Goal: Transaction & Acquisition: Purchase product/service

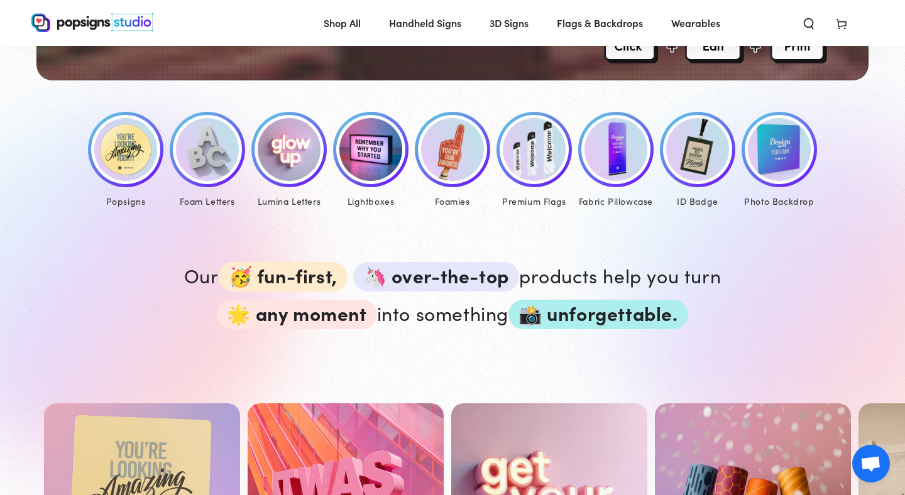
scroll to position [567, 0]
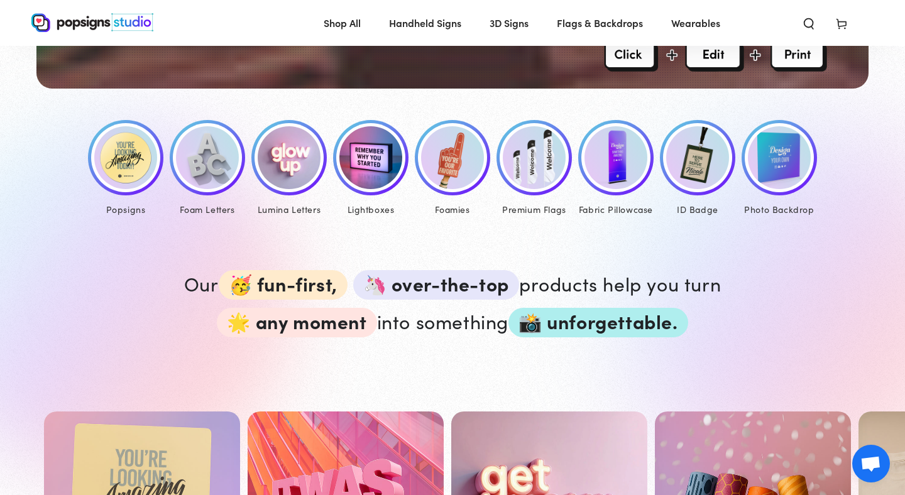
click at [122, 160] on img at bounding box center [125, 157] width 63 height 63
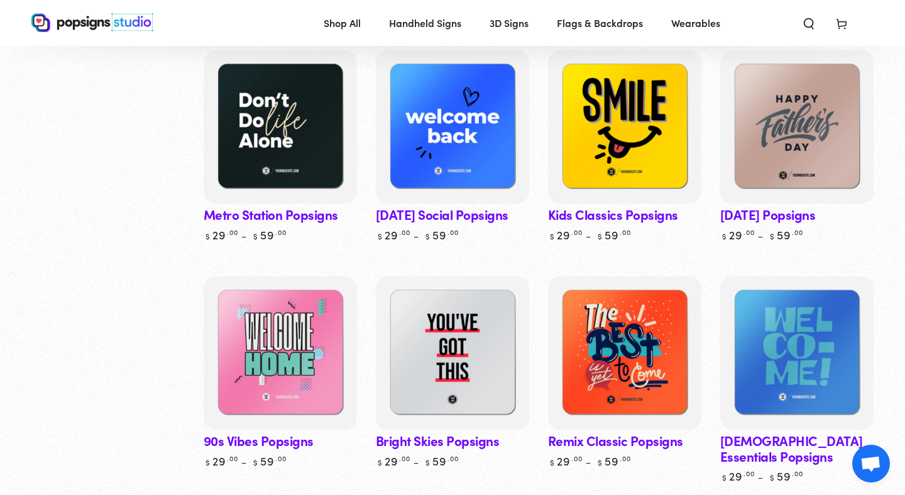
scroll to position [645, 0]
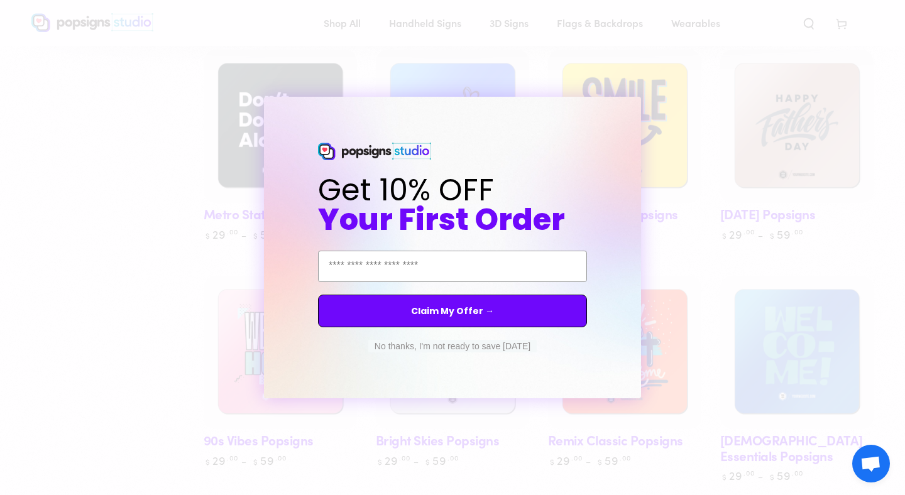
click at [476, 348] on button "No thanks, I'm not ready to save today" at bounding box center [452, 346] width 168 height 13
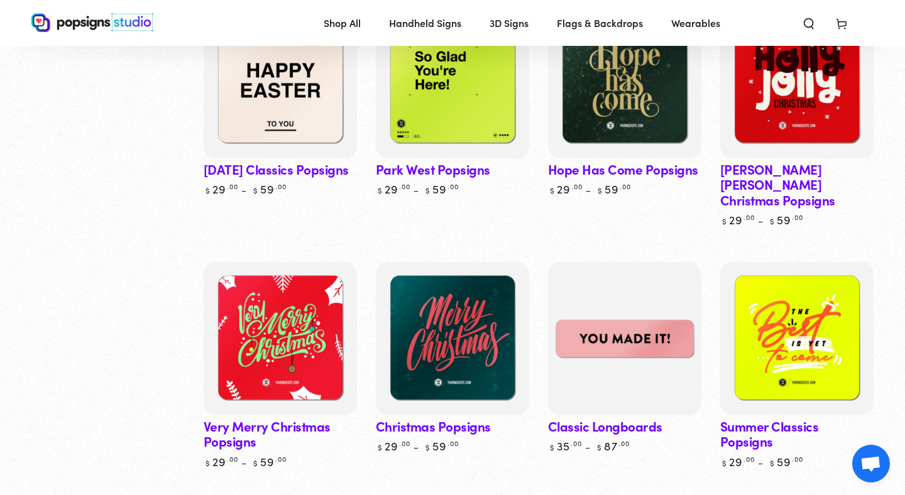
scroll to position [3266, 0]
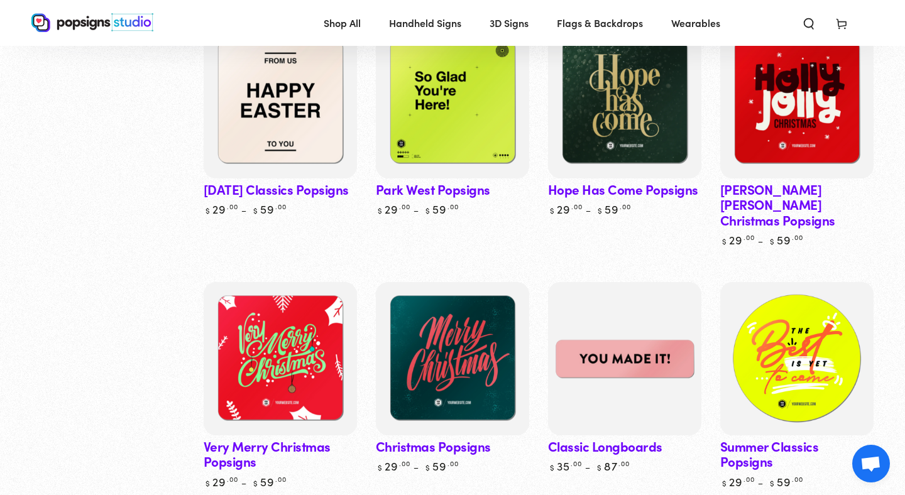
click at [802, 321] on img at bounding box center [797, 359] width 158 height 158
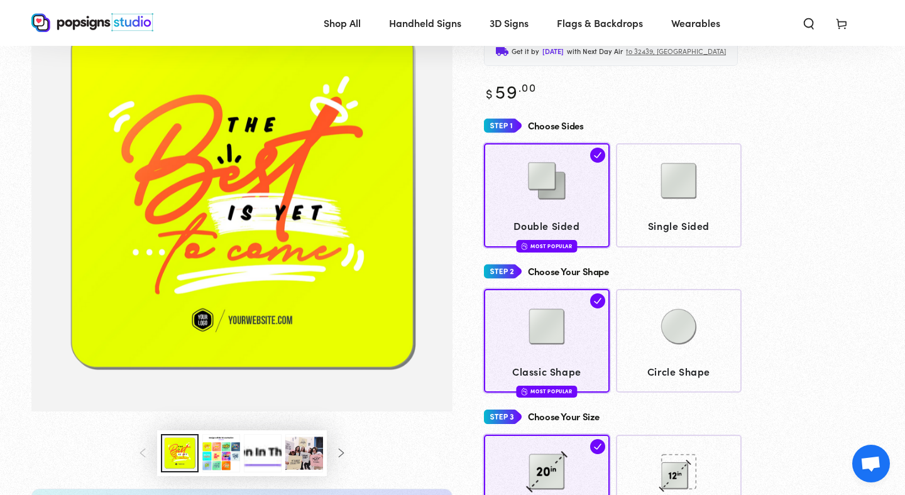
scroll to position [98, 0]
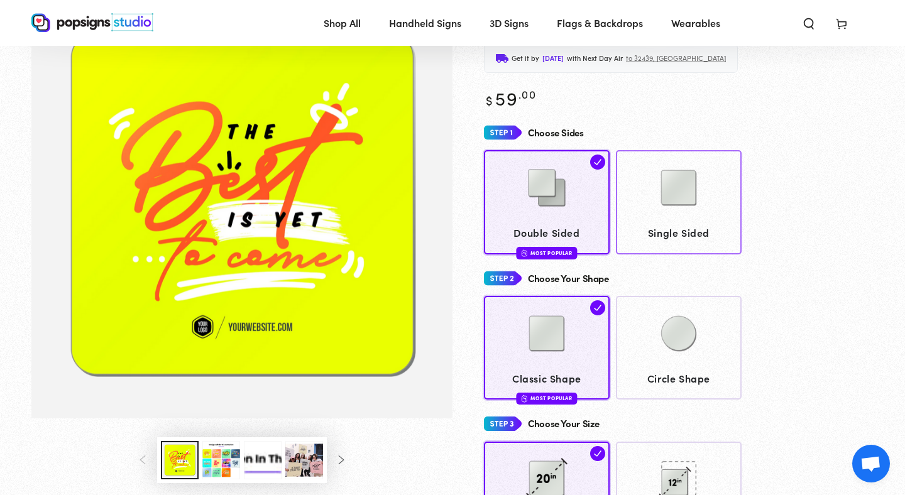
click at [682, 180] on img at bounding box center [678, 187] width 63 height 63
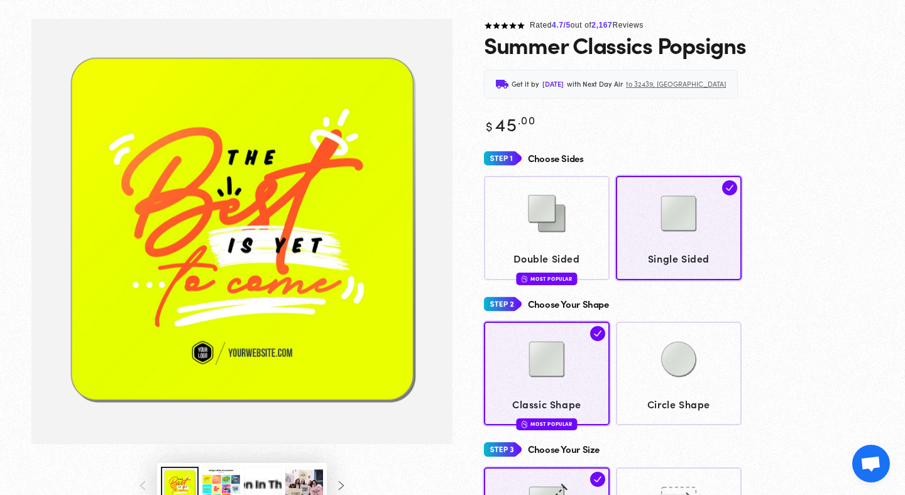
scroll to position [3, 0]
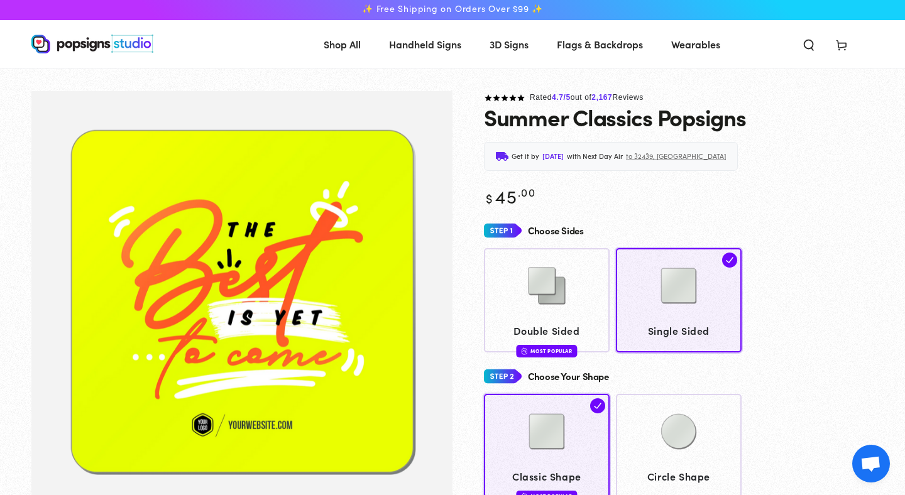
click at [250, 282] on img "Gallery Viewer" at bounding box center [241, 304] width 421 height 426
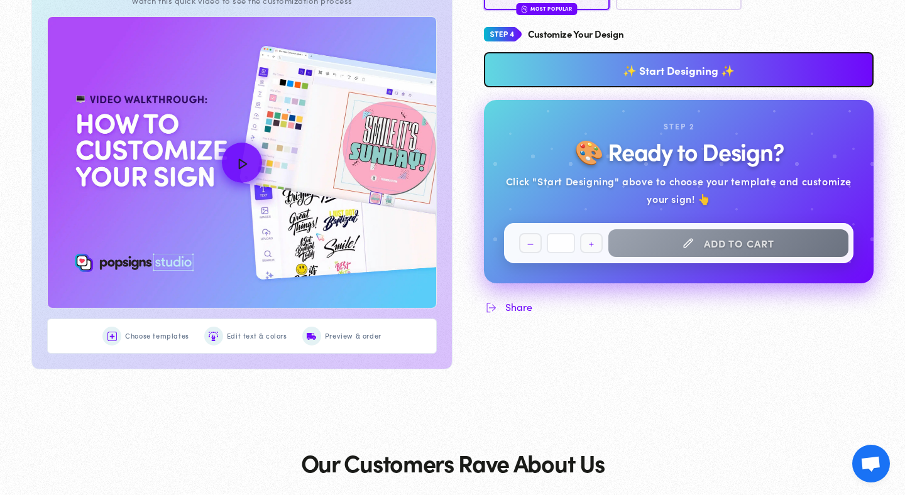
scroll to position [643, 0]
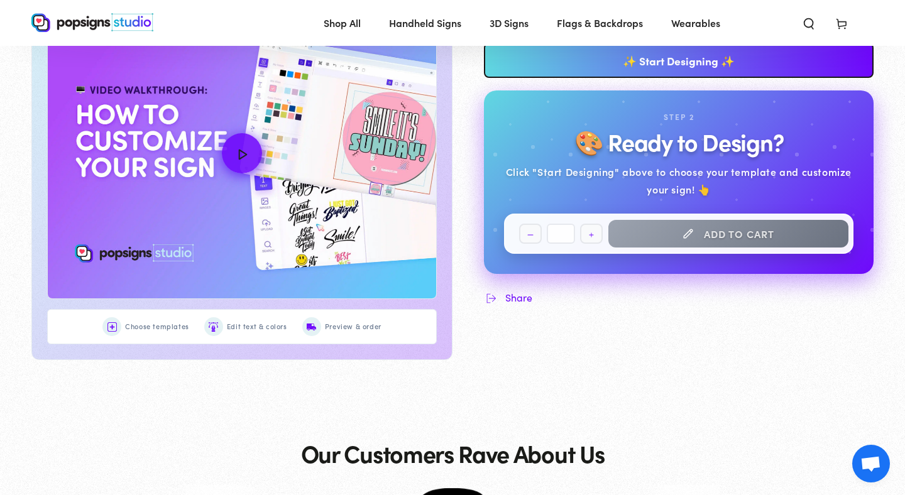
click at [697, 65] on link "✨ Start Designing ✨" at bounding box center [679, 60] width 390 height 35
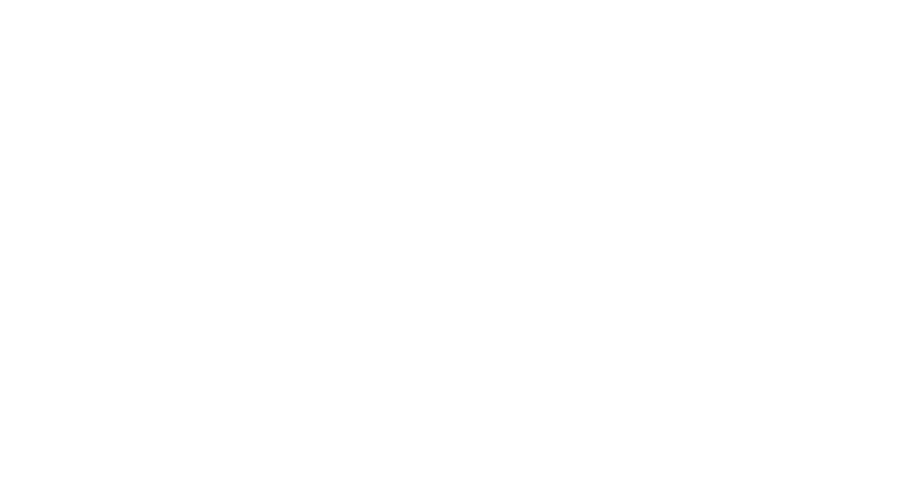
scroll to position [0, 0]
type textarea "An ancient tree with a door leading to a magical world"
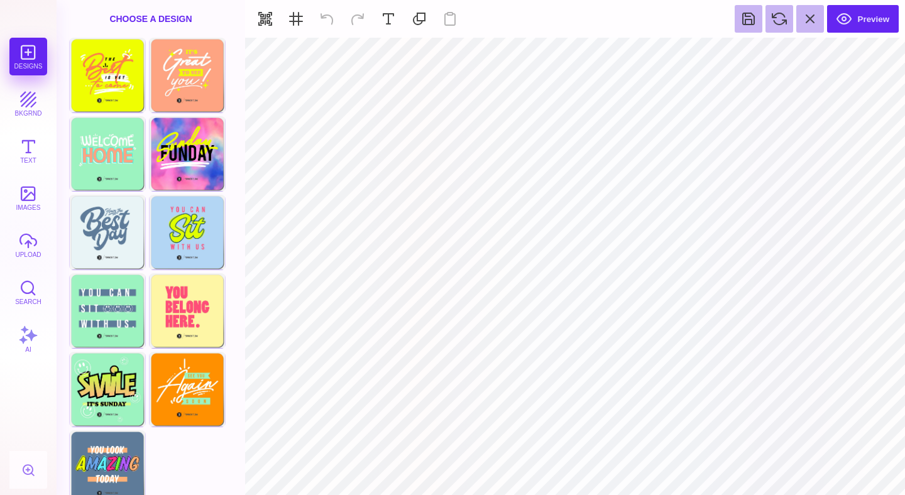
type input "#FF8048"
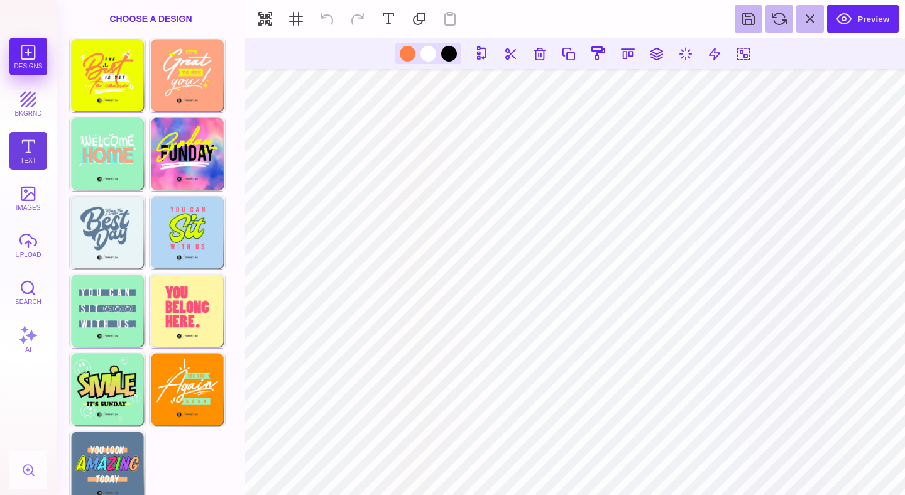
click at [27, 146] on button "Text" at bounding box center [28, 151] width 38 height 38
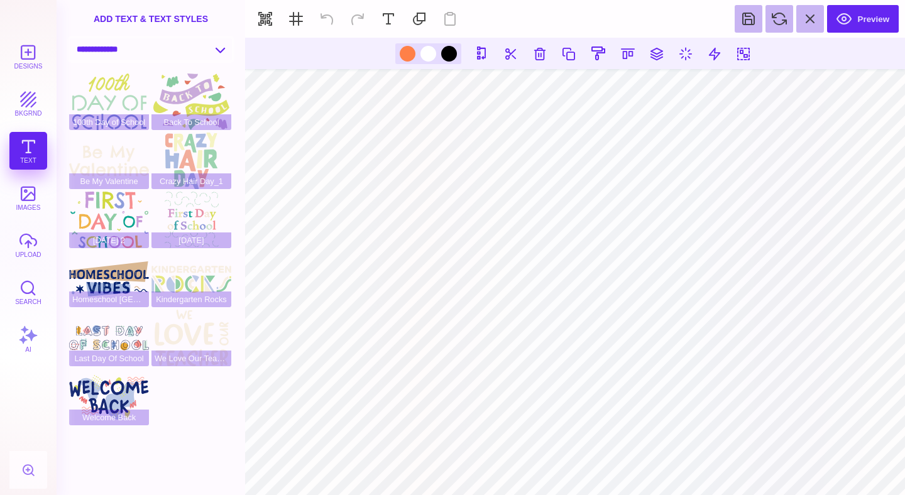
click at [137, 50] on select "**********" at bounding box center [151, 49] width 162 height 22
select select "**********"
click at [70, 39] on select "**********" at bounding box center [151, 49] width 162 height 22
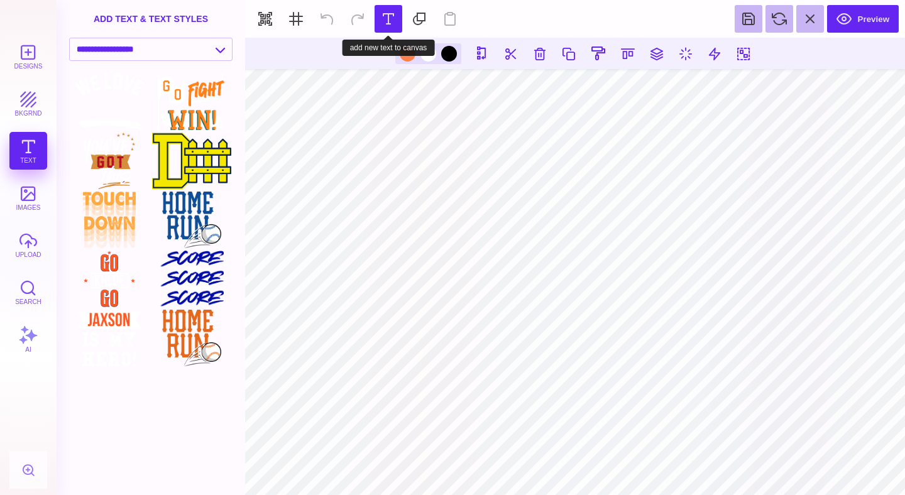
click at [392, 16] on button at bounding box center [389, 19] width 28 height 28
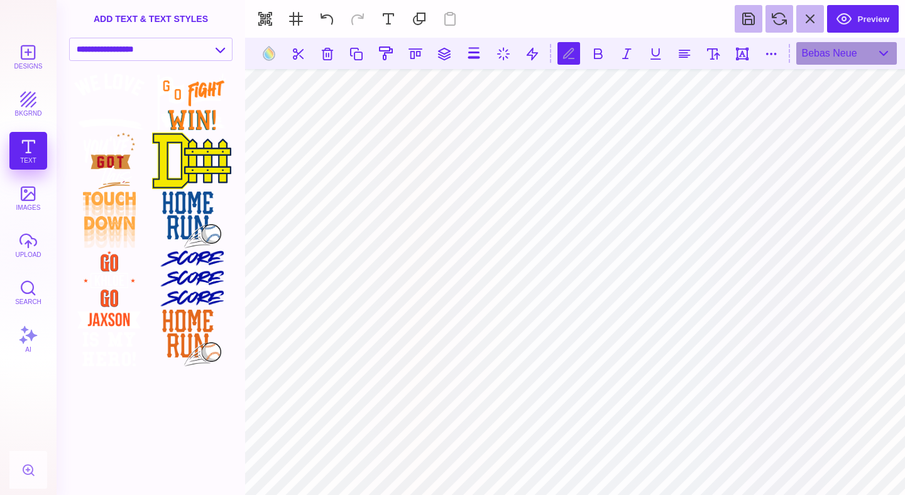
click at [30, 148] on div "Designs bkgrnd Text images upload Search AI" at bounding box center [28, 266] width 57 height 457
click at [100, 45] on select "**********" at bounding box center [151, 49] width 162 height 22
click at [32, 55] on button "Designs" at bounding box center [28, 57] width 38 height 38
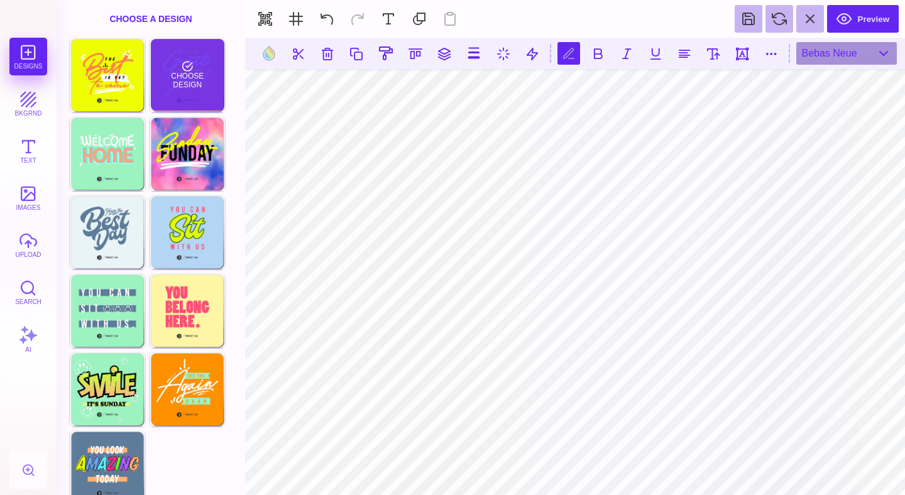
scroll to position [14, 0]
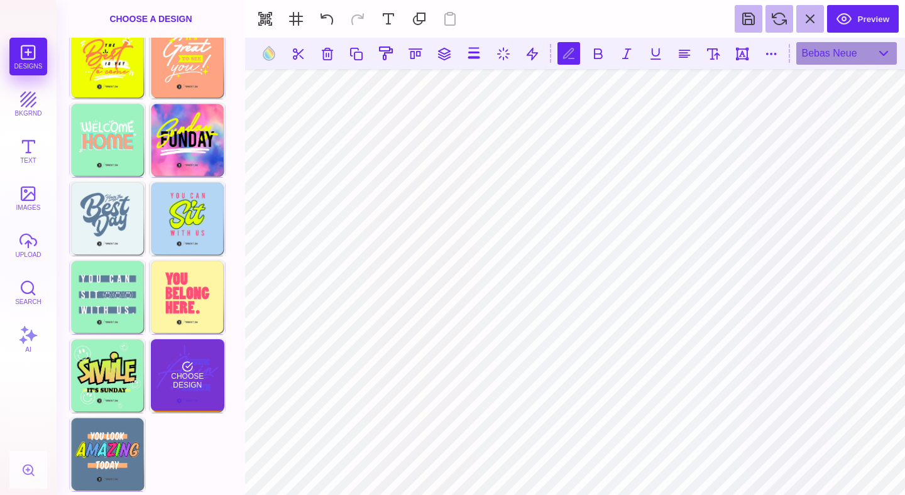
click at [186, 369] on div "Choose Design" at bounding box center [188, 375] width 74 height 72
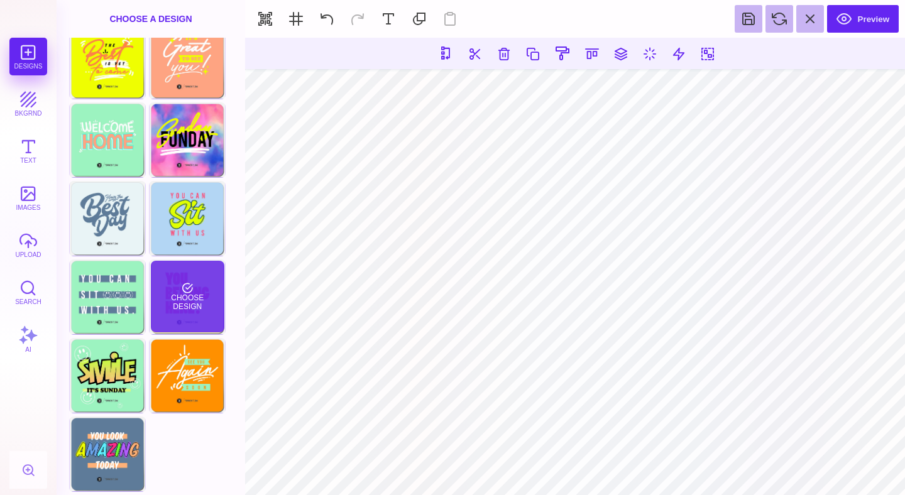
click at [193, 293] on div "Choose Design" at bounding box center [188, 297] width 74 height 72
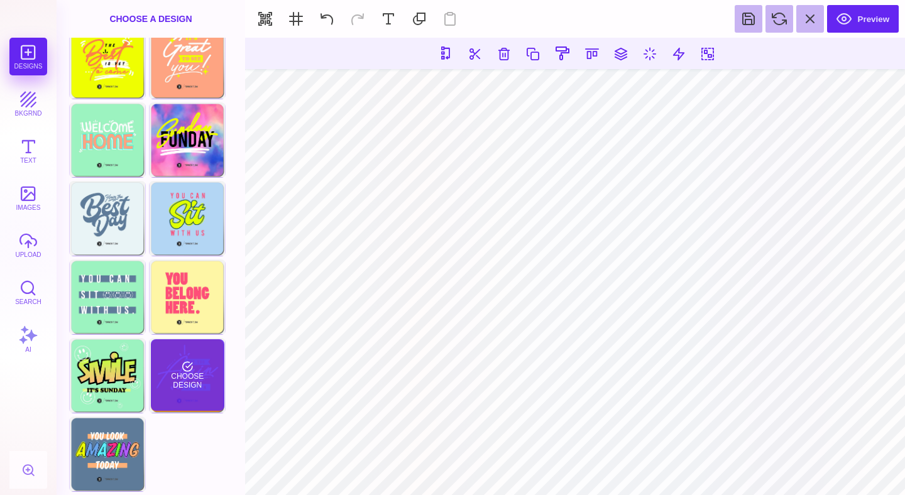
click at [181, 356] on div "Choose Design" at bounding box center [188, 375] width 74 height 72
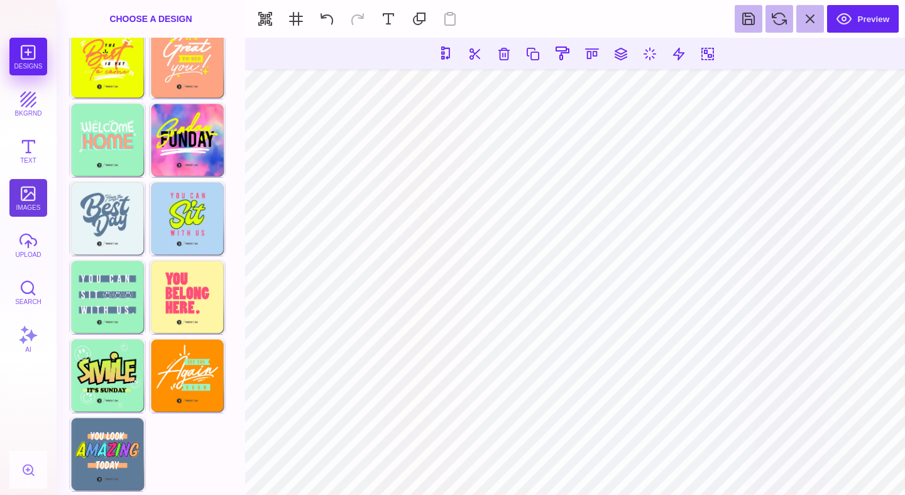
click at [30, 198] on button "images" at bounding box center [28, 198] width 38 height 38
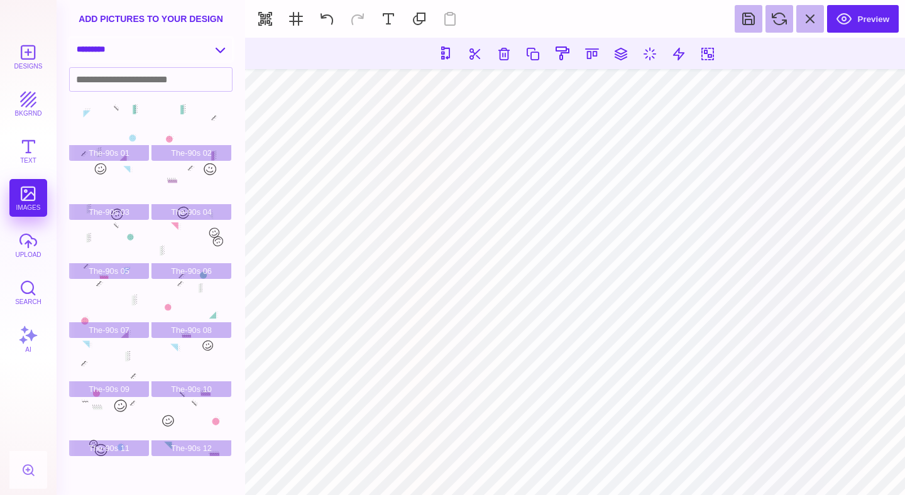
click at [150, 51] on select "**********" at bounding box center [151, 49] width 162 height 22
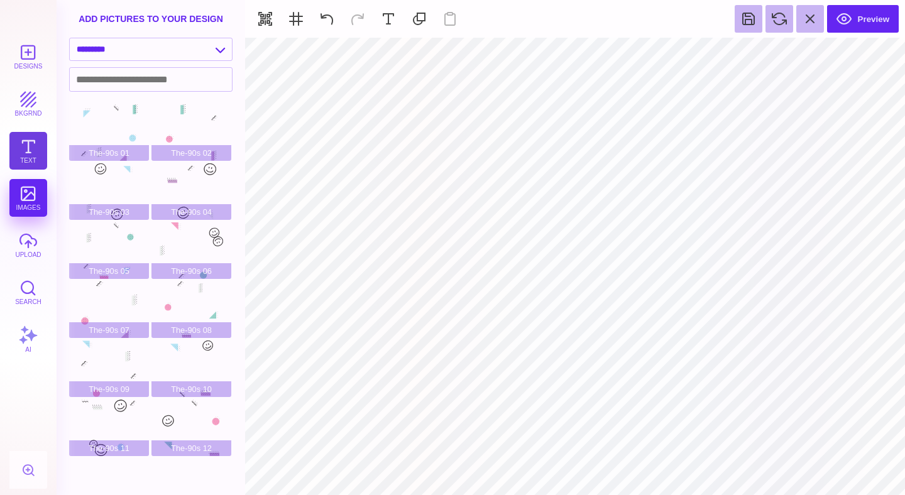
click at [38, 151] on button "Text" at bounding box center [28, 151] width 38 height 38
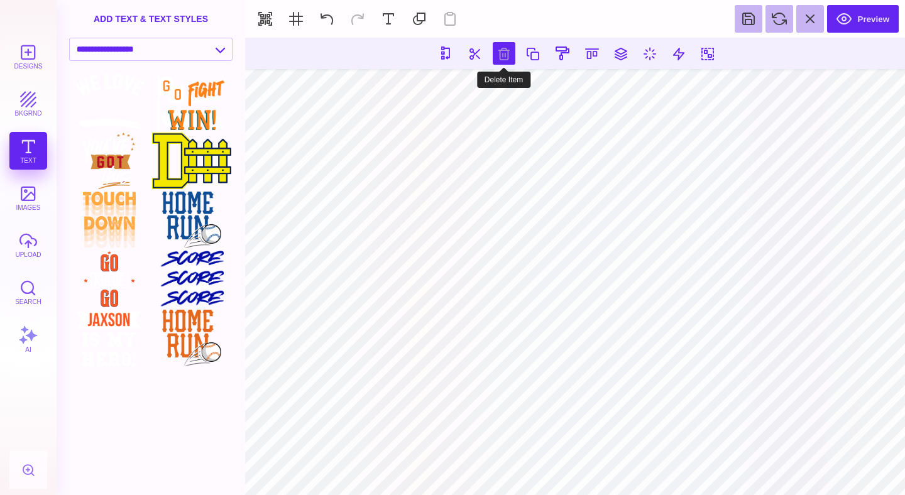
click at [506, 54] on button at bounding box center [504, 53] width 23 height 23
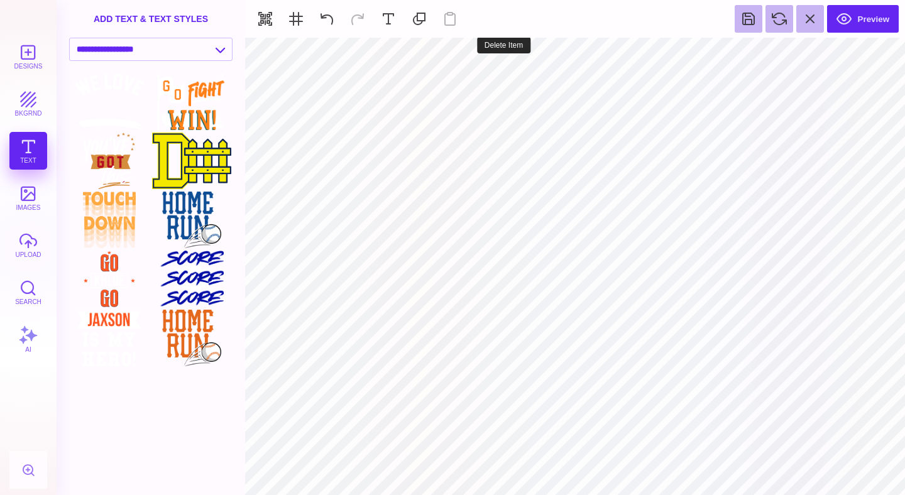
type input "#FF9100"
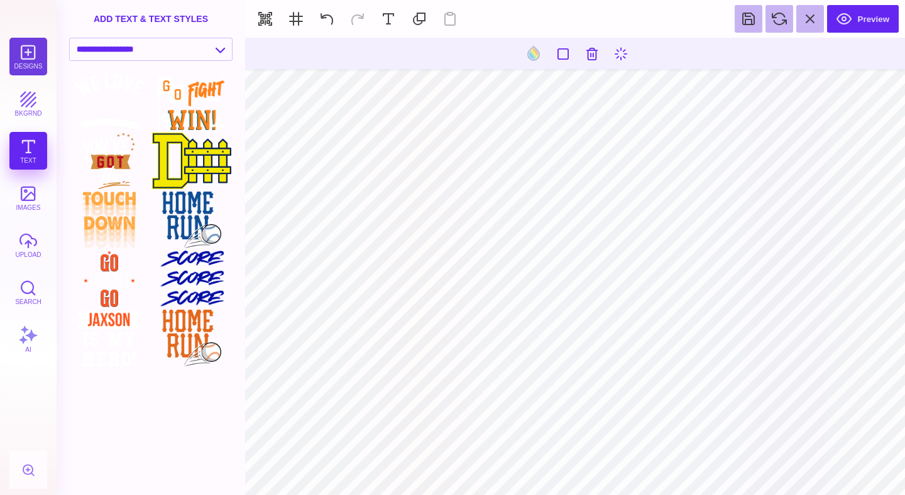
click at [30, 60] on button "Designs" at bounding box center [28, 57] width 38 height 38
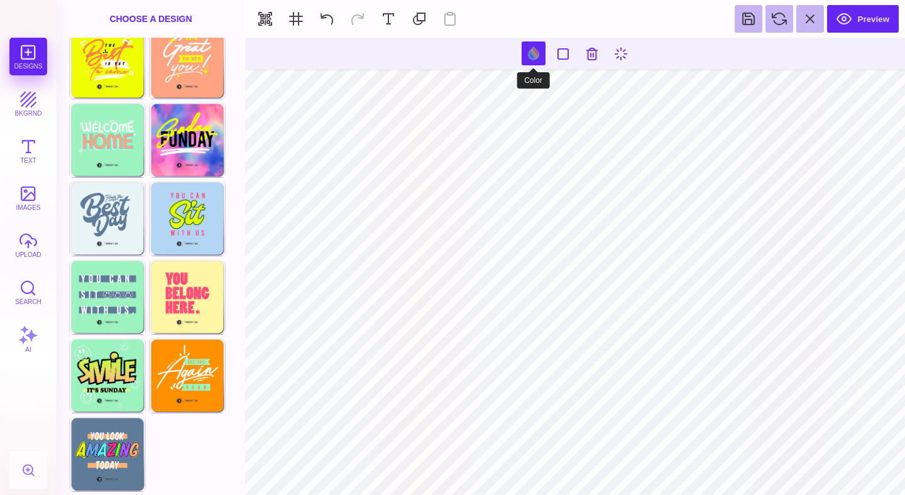
click at [536, 56] on button at bounding box center [534, 53] width 24 height 24
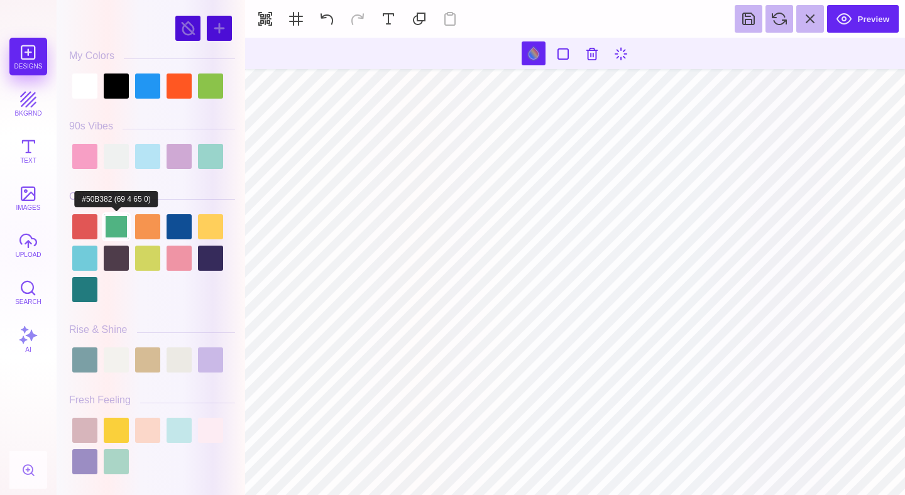
click at [116, 234] on div at bounding box center [116, 226] width 25 height 25
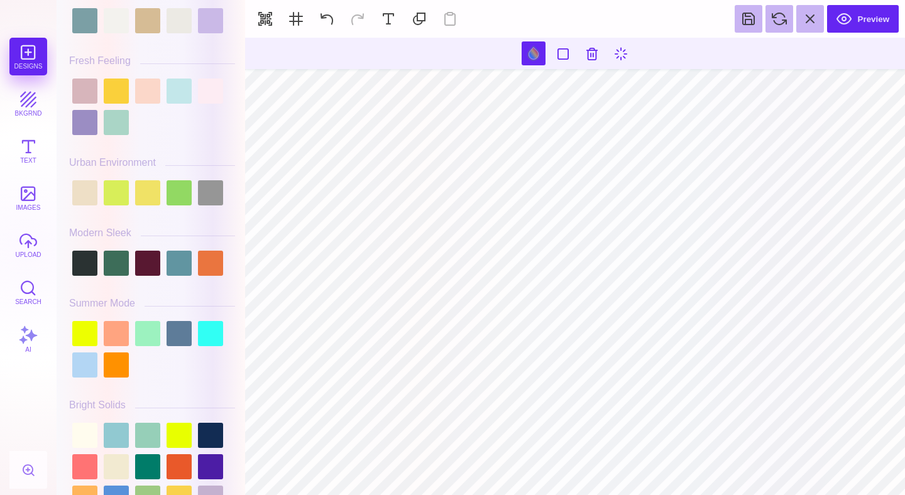
scroll to position [360, 0]
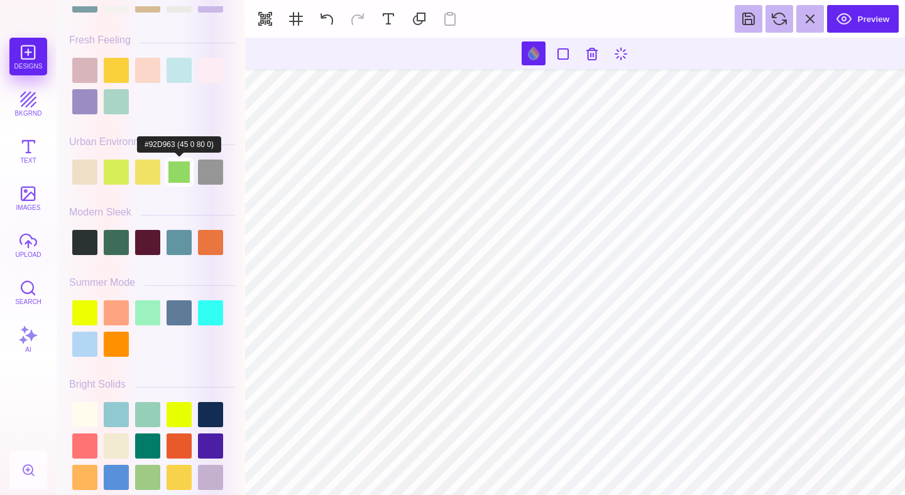
click at [175, 178] on div at bounding box center [179, 172] width 25 height 25
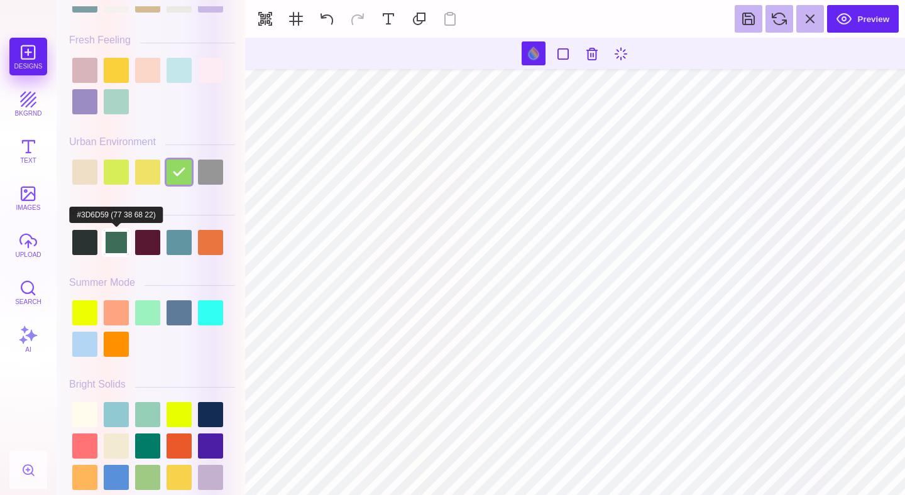
click at [118, 245] on div at bounding box center [116, 242] width 25 height 25
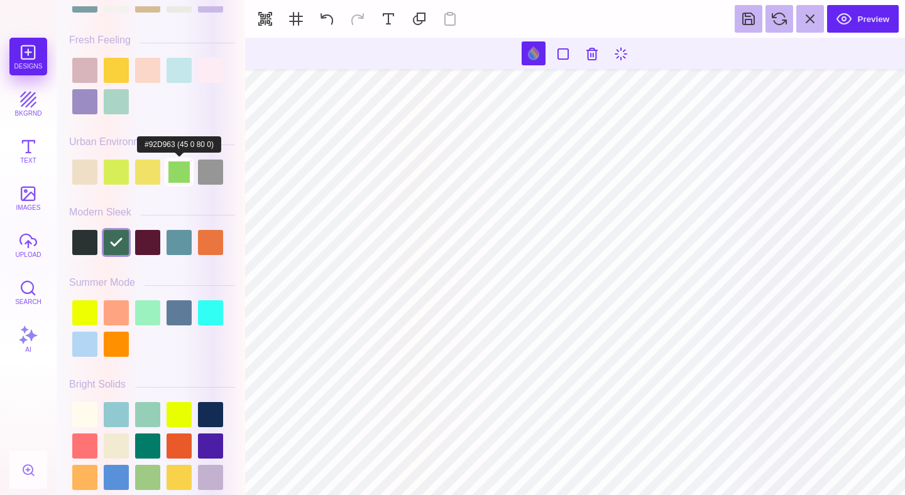
click at [178, 177] on div at bounding box center [179, 172] width 25 height 25
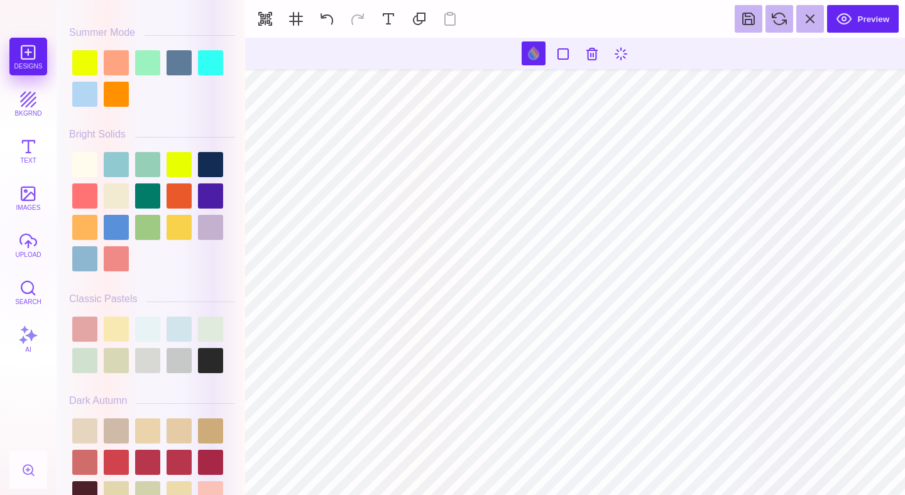
scroll to position [623, 0]
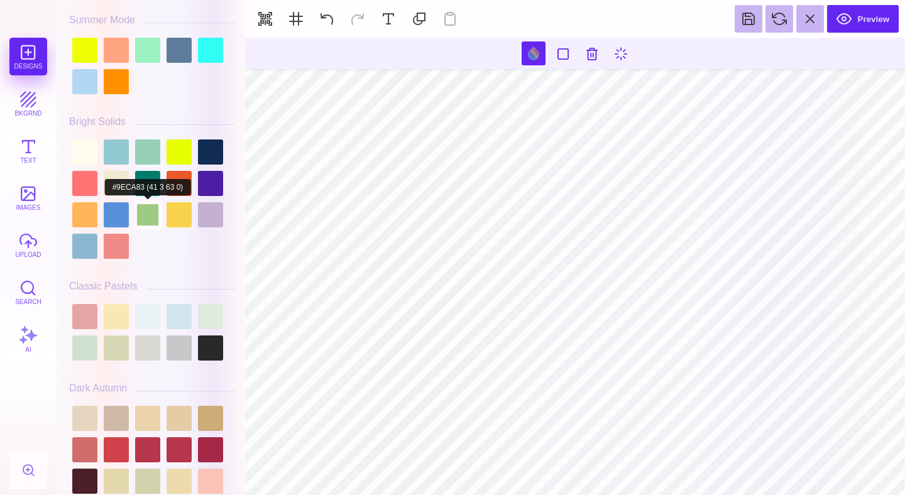
click at [150, 226] on div at bounding box center [147, 214] width 25 height 25
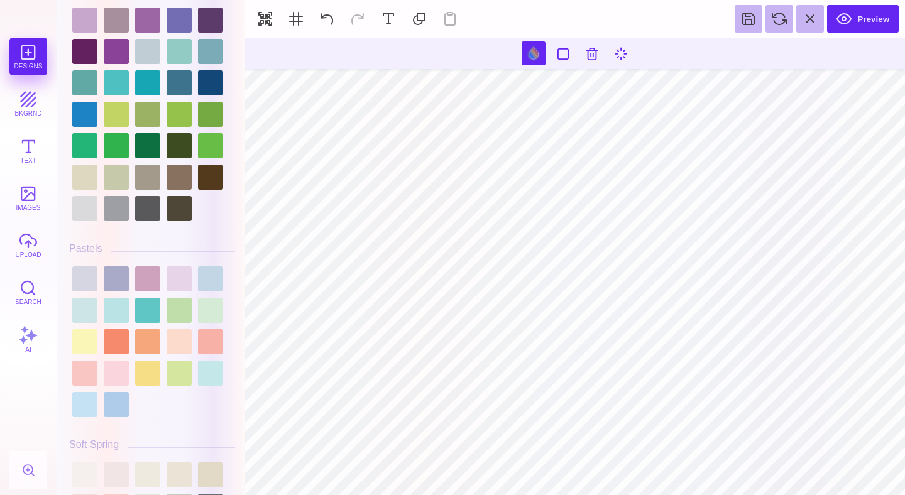
scroll to position [1764, 0]
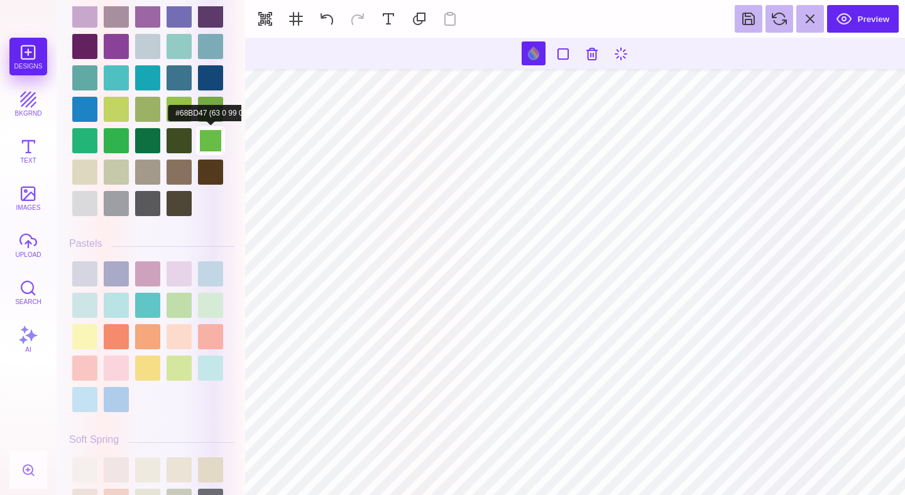
click at [202, 150] on div at bounding box center [210, 140] width 25 height 25
type input "#68BD47"
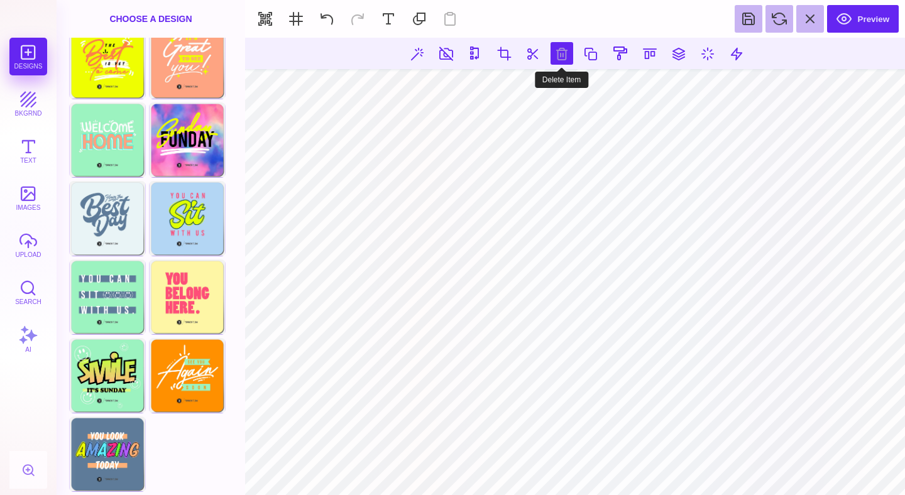
click at [564, 54] on button at bounding box center [561, 53] width 23 height 23
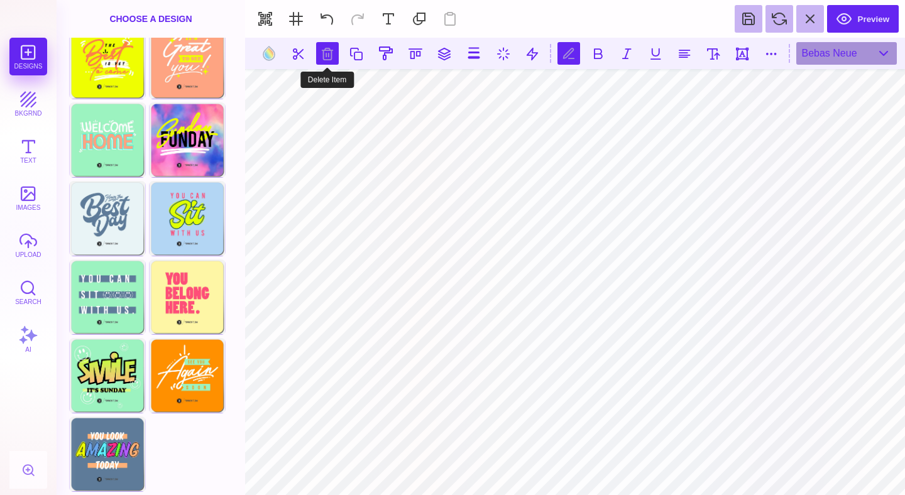
click at [316, 55] on button at bounding box center [327, 53] width 23 height 23
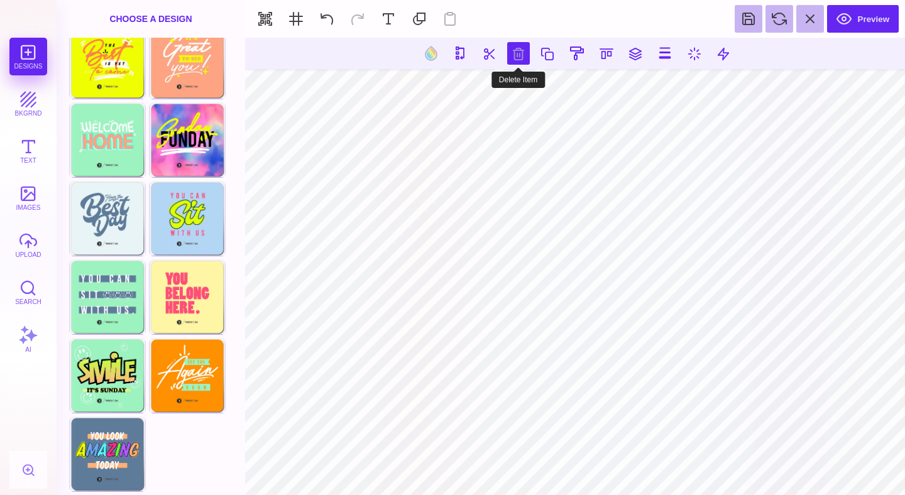
click at [516, 51] on button at bounding box center [518, 53] width 23 height 23
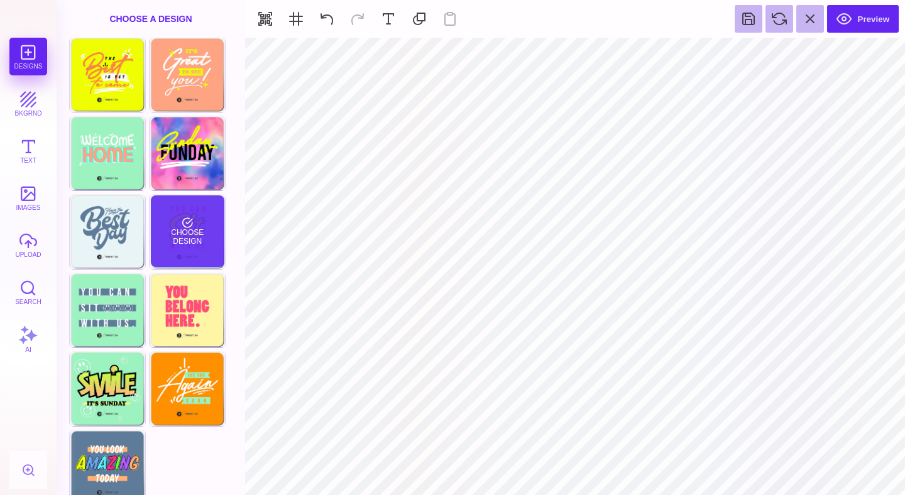
scroll to position [0, 0]
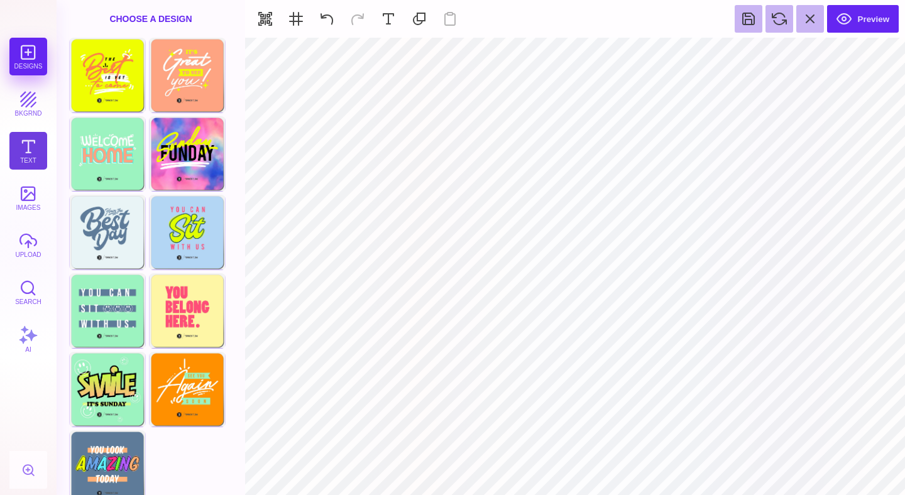
click at [29, 143] on button "Text" at bounding box center [28, 151] width 38 height 38
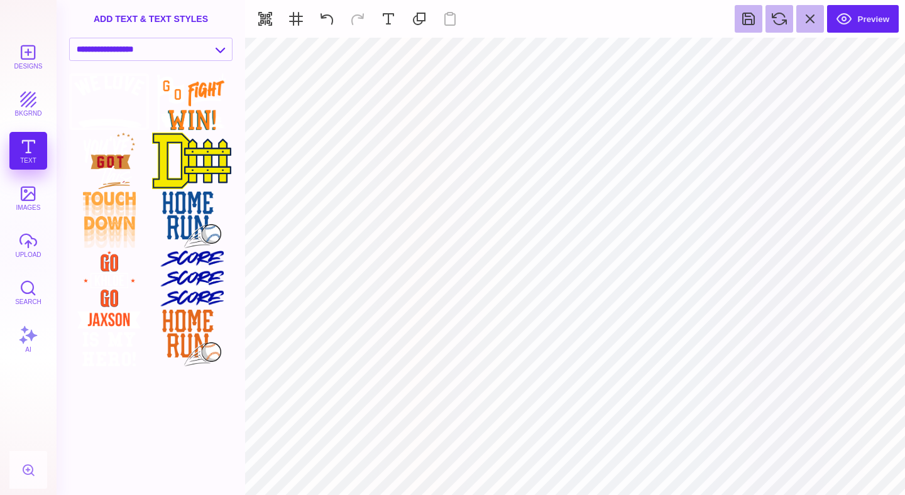
click at [112, 100] on div at bounding box center [109, 102] width 80 height 57
type input "#000000"
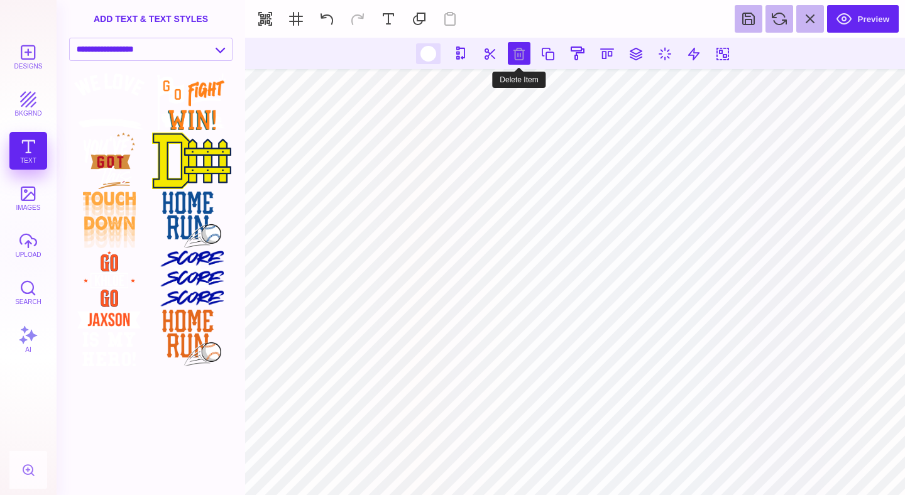
click at [522, 55] on button at bounding box center [519, 53] width 23 height 23
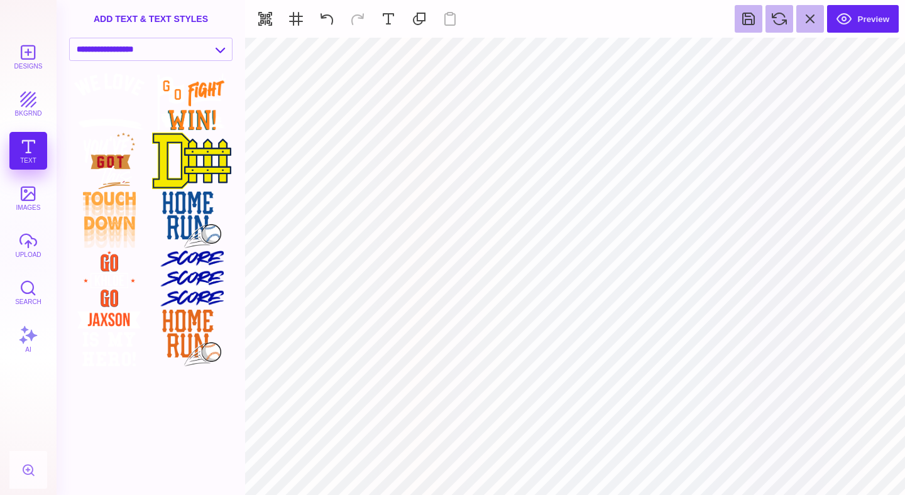
click at [35, 158] on div "Designs bkgrnd Text images upload Search AI" at bounding box center [28, 266] width 57 height 457
click at [31, 156] on div "Designs bkgrnd Text images upload Search AI" at bounding box center [28, 266] width 57 height 457
click at [385, 30] on button at bounding box center [389, 19] width 28 height 28
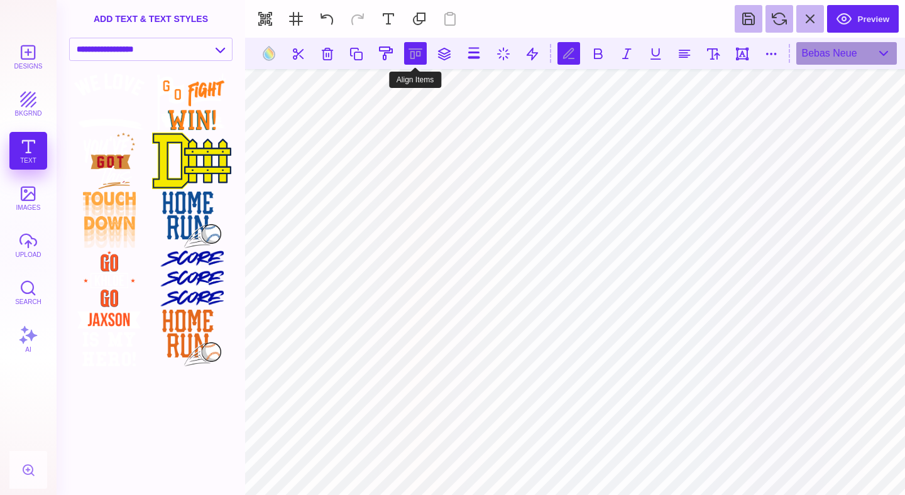
scroll to position [0, 2]
type textarea "**********"
click at [569, 53] on button at bounding box center [568, 53] width 23 height 23
click at [768, 50] on button at bounding box center [771, 53] width 23 height 23
type input "*"
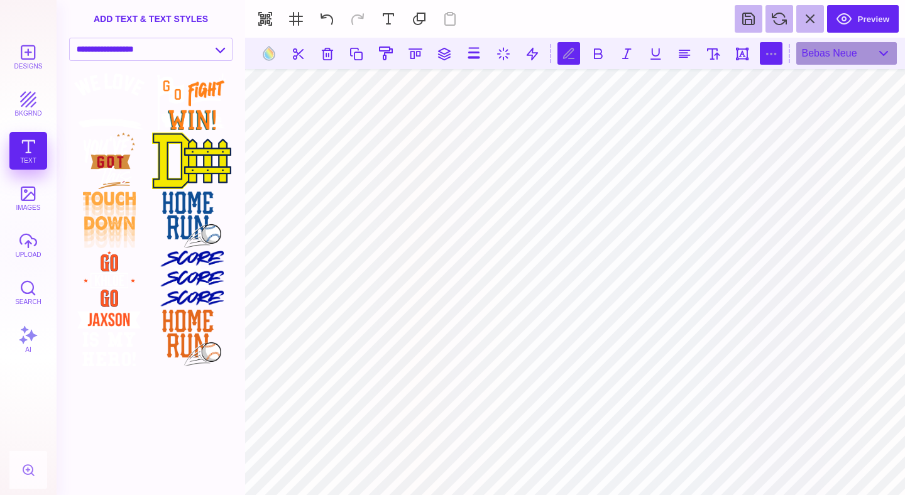
type input "*"
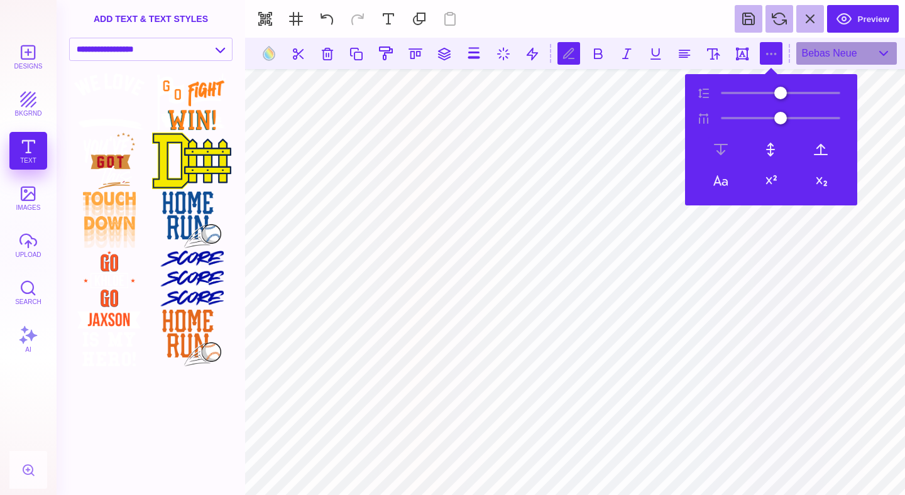
click at [768, 50] on button at bounding box center [771, 53] width 23 height 23
click at [856, 52] on div "Bebas Neue" at bounding box center [846, 53] width 101 height 23
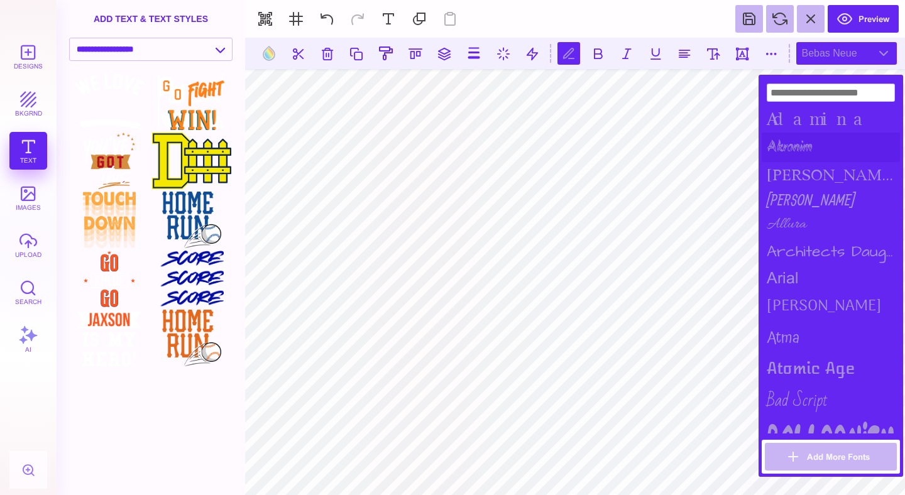
click at [803, 145] on div "Akronim" at bounding box center [831, 148] width 138 height 30
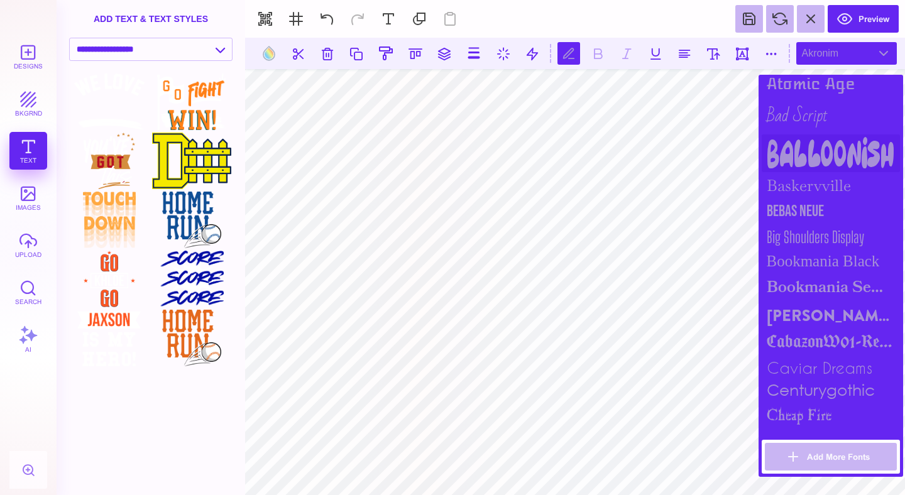
click at [817, 150] on div "Balloonish" at bounding box center [831, 153] width 138 height 38
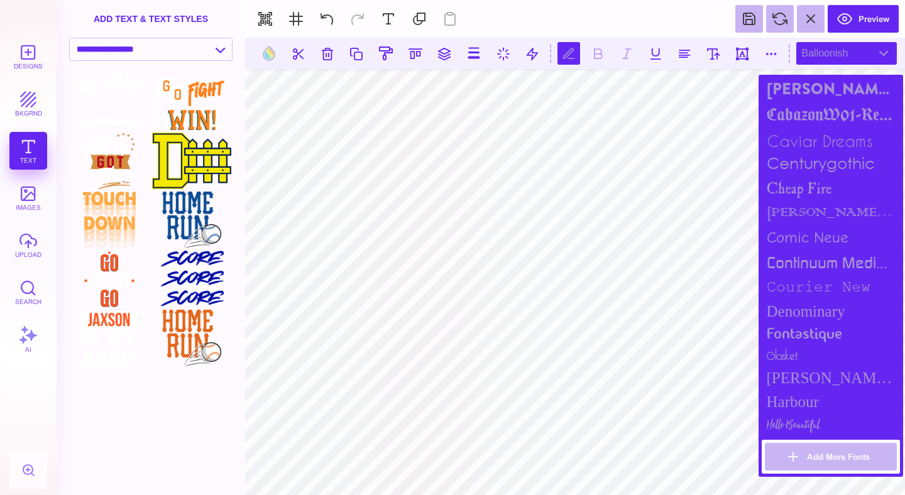
click at [817, 153] on div "centurygothic" at bounding box center [831, 164] width 138 height 23
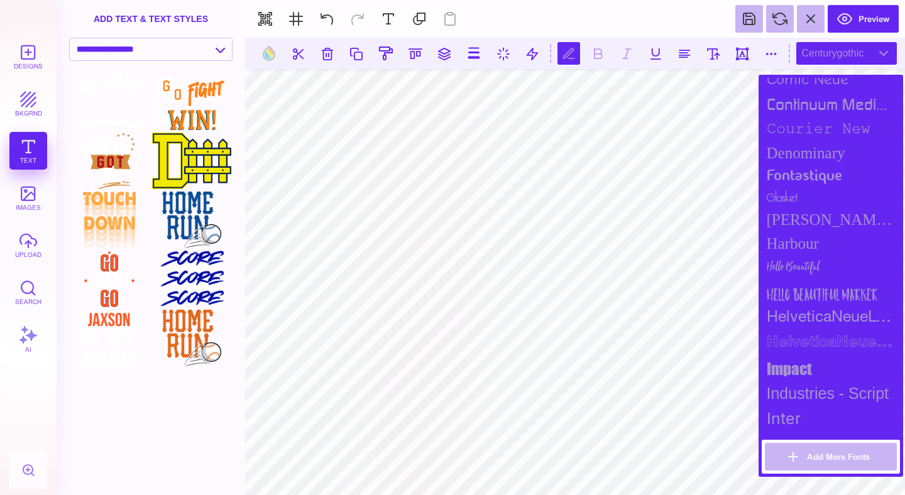
click at [817, 150] on div "Denominary" at bounding box center [831, 153] width 138 height 24
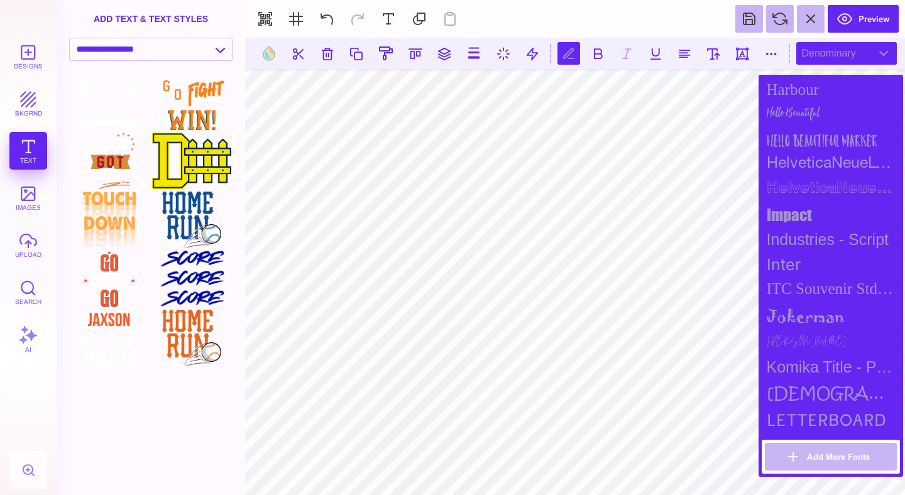
scroll to position [894, 0]
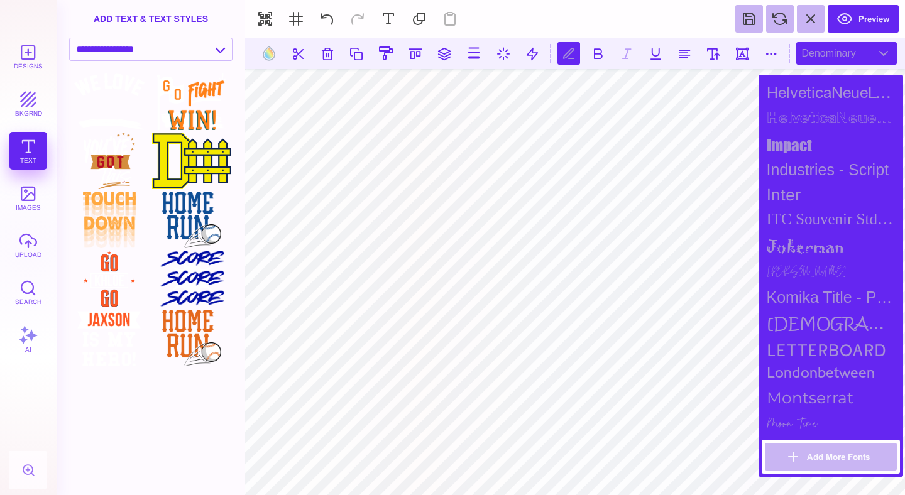
click at [817, 150] on div "impact" at bounding box center [831, 145] width 138 height 25
click at [806, 182] on div "Adamina Akronim alida Allan Allura Architects Daughter arial Arima Madurai Atma…" at bounding box center [831, 256] width 138 height 356
click at [791, 227] on div "ITC Souvenir Std Medium" at bounding box center [831, 219] width 138 height 24
click at [790, 248] on div "jokerman" at bounding box center [831, 246] width 138 height 30
click at [785, 269] on div "[PERSON_NAME]" at bounding box center [831, 273] width 138 height 24
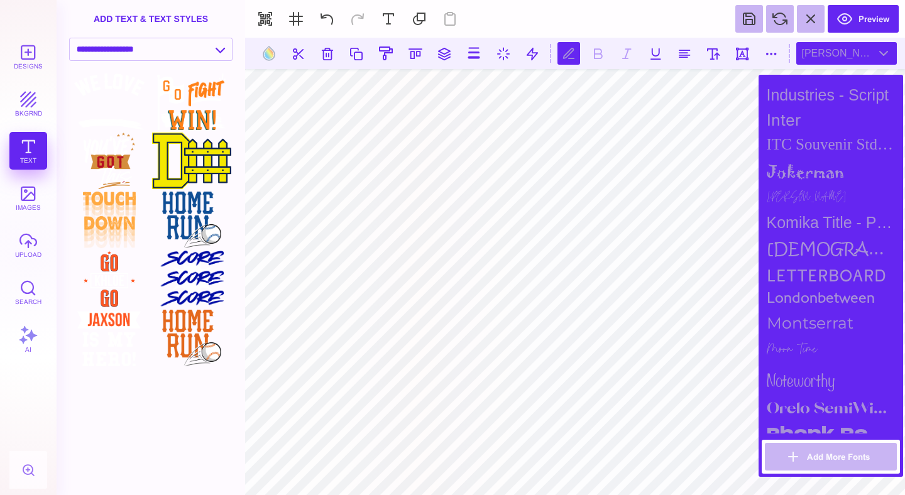
scroll to position [993, 0]
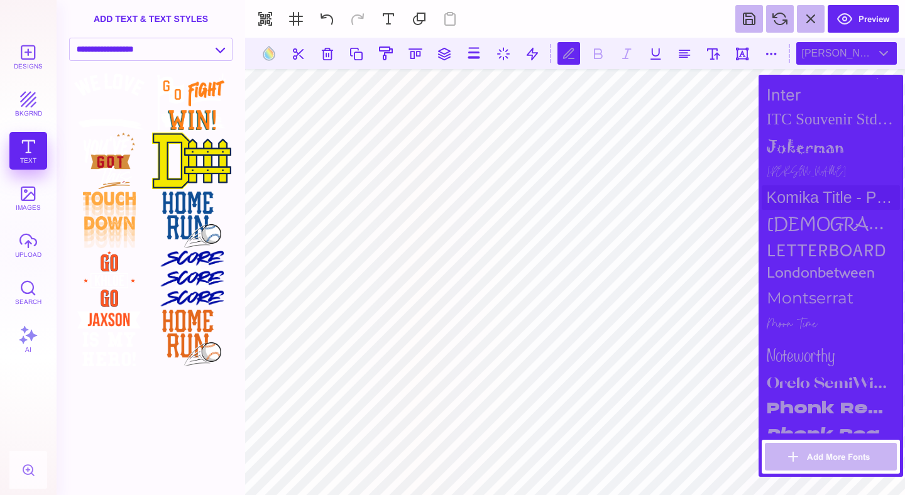
click at [812, 201] on div "Komika Title - Paint" at bounding box center [831, 197] width 138 height 25
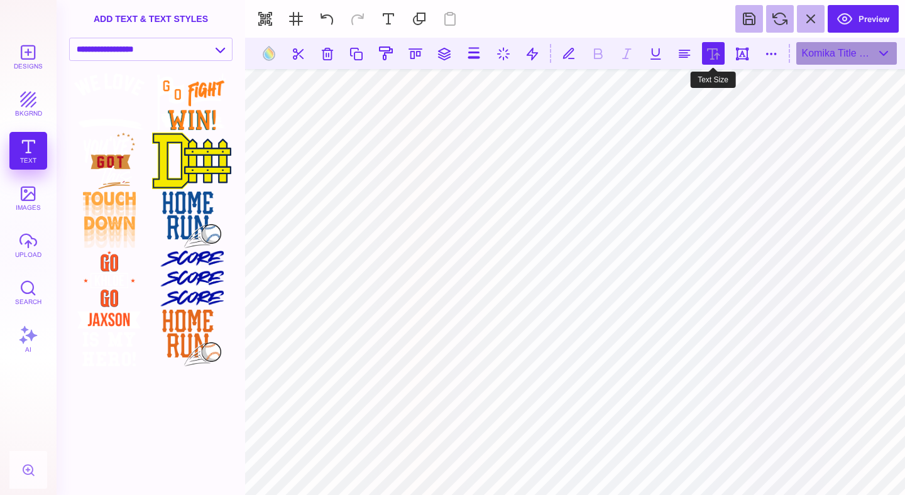
click at [709, 56] on button at bounding box center [713, 53] width 23 height 23
type input "***"
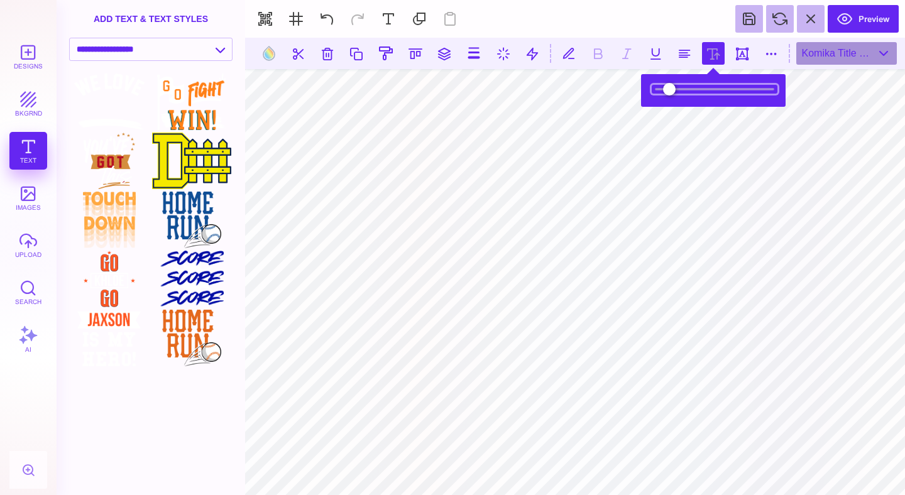
drag, startPoint x: 677, startPoint y: 89, endPoint x: 692, endPoint y: 92, distance: 14.8
type input "*****"
click at [692, 92] on input "range" at bounding box center [715, 89] width 126 height 9
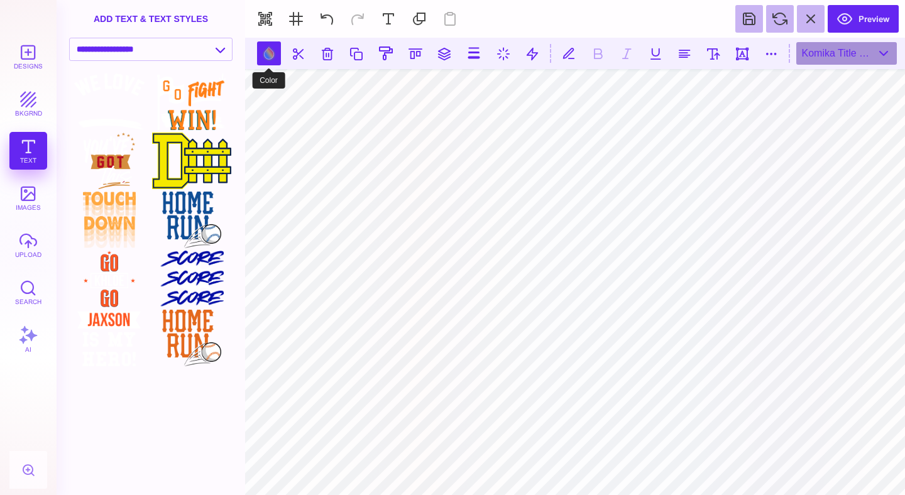
click at [274, 52] on button at bounding box center [269, 53] width 24 height 24
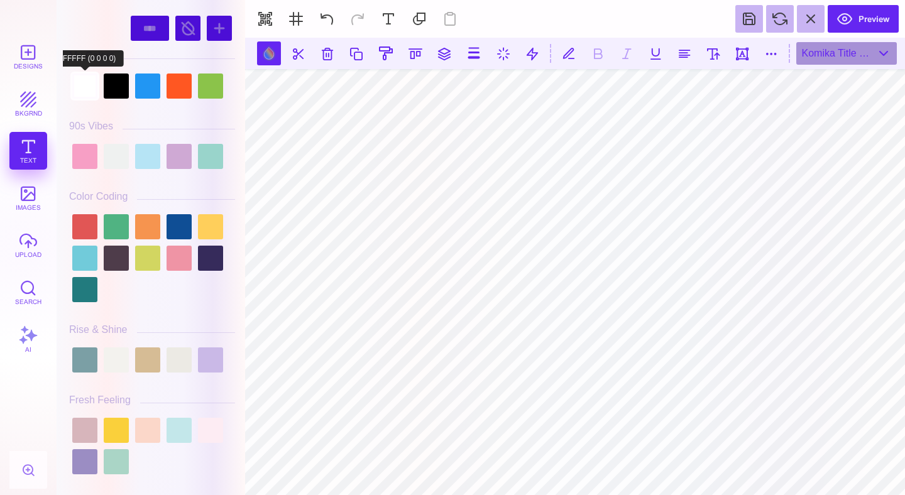
click at [91, 96] on div at bounding box center [84, 86] width 25 height 25
type input "#FFFFFF"
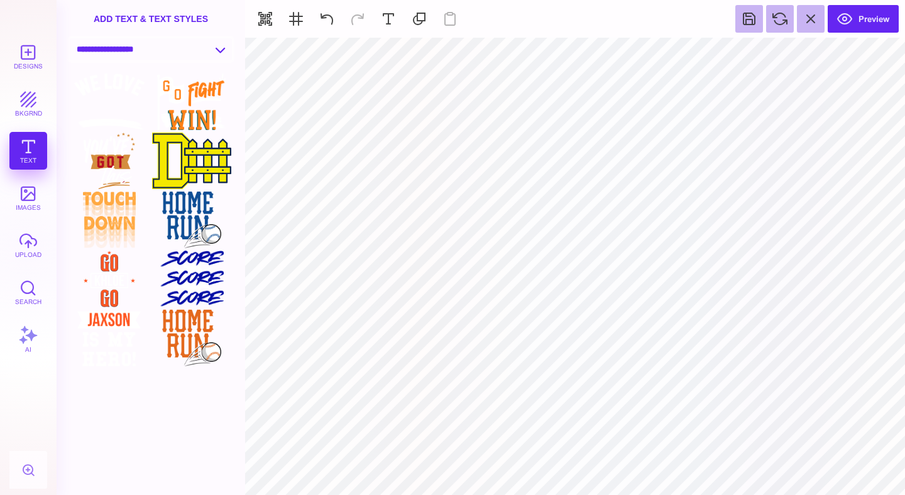
click at [192, 50] on select "**********" at bounding box center [151, 49] width 162 height 22
click at [70, 39] on select "**********" at bounding box center [151, 49] width 162 height 22
click at [138, 48] on select "**********" at bounding box center [151, 49] width 162 height 22
click at [70, 39] on select "**********" at bounding box center [151, 49] width 162 height 22
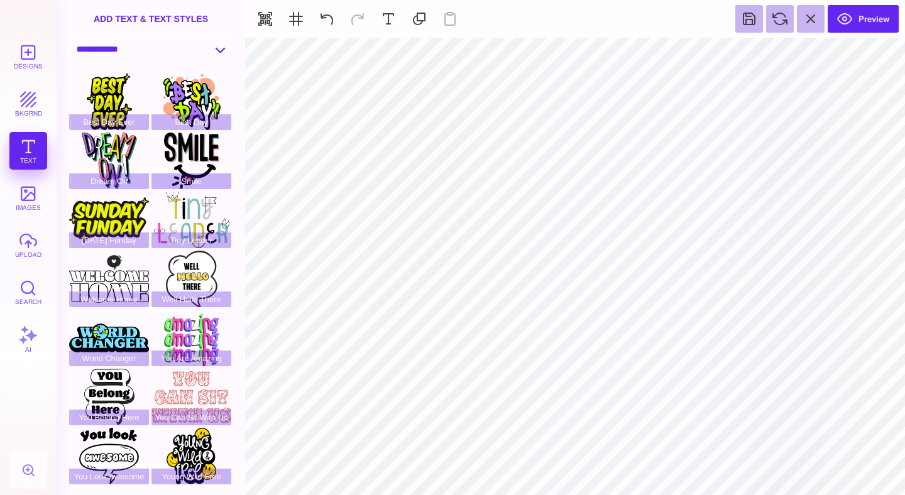
click at [217, 52] on select "**********" at bounding box center [151, 49] width 162 height 22
click at [70, 39] on select "**********" at bounding box center [151, 49] width 162 height 22
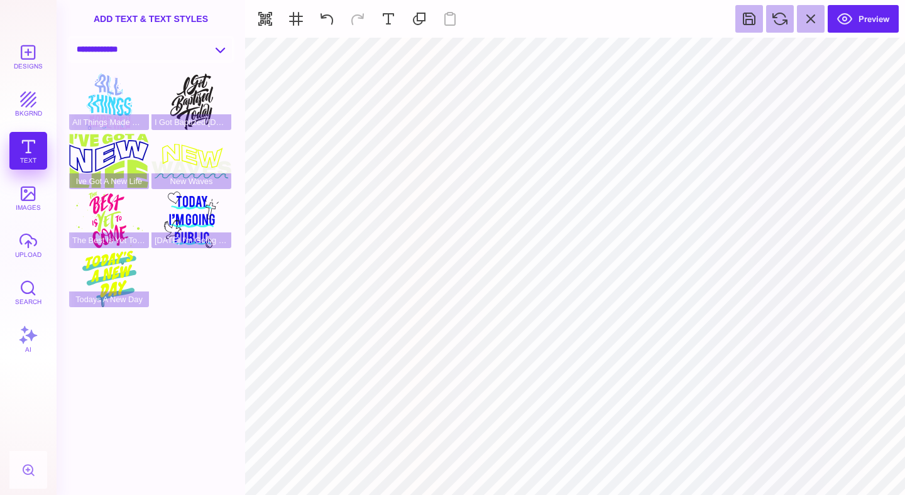
click at [148, 52] on select "**********" at bounding box center [151, 49] width 162 height 22
click at [70, 39] on select "**********" at bounding box center [151, 49] width 162 height 22
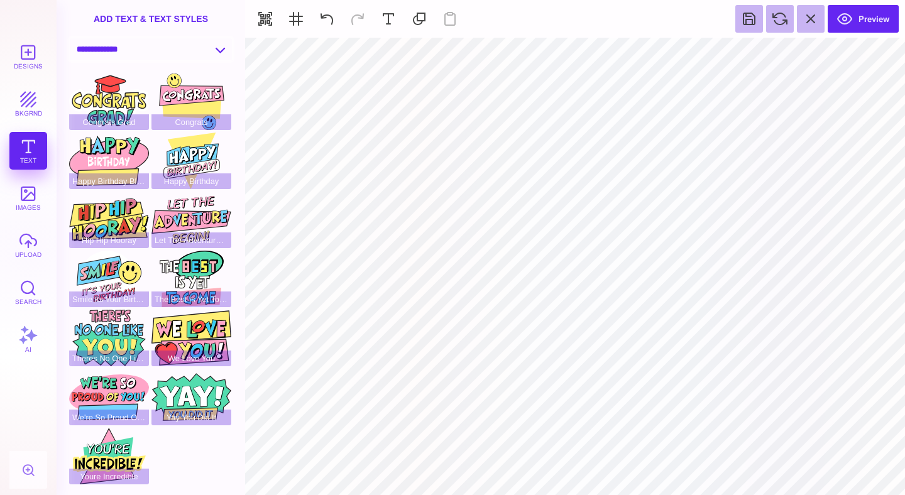
click at [155, 54] on select "**********" at bounding box center [151, 49] width 162 height 22
click at [70, 39] on select "**********" at bounding box center [151, 49] width 162 height 22
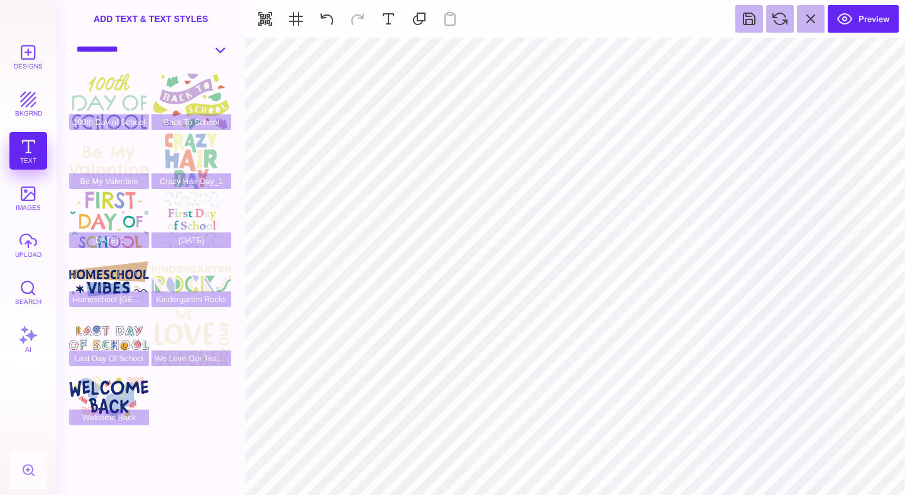
click at [144, 50] on select "**********" at bounding box center [151, 49] width 162 height 22
click at [70, 39] on select "**********" at bounding box center [151, 49] width 162 height 22
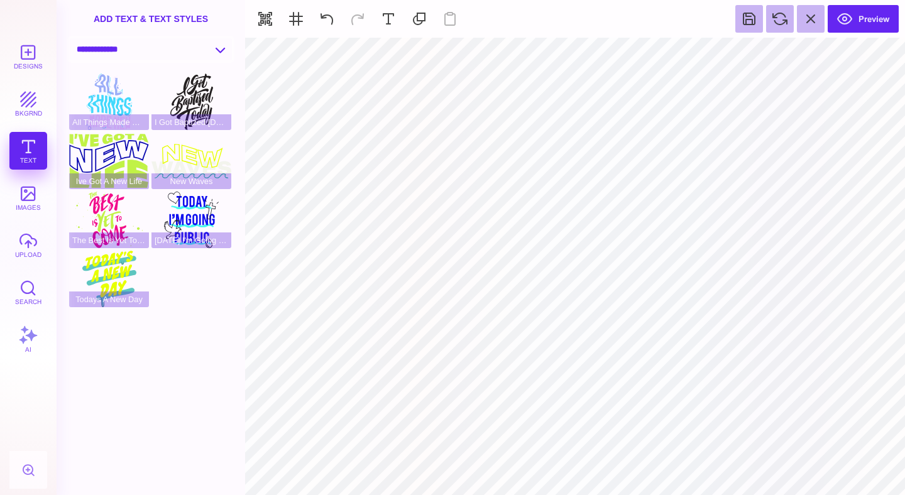
click at [155, 52] on select "**********" at bounding box center [151, 49] width 162 height 22
click at [70, 39] on select "**********" at bounding box center [151, 49] width 162 height 22
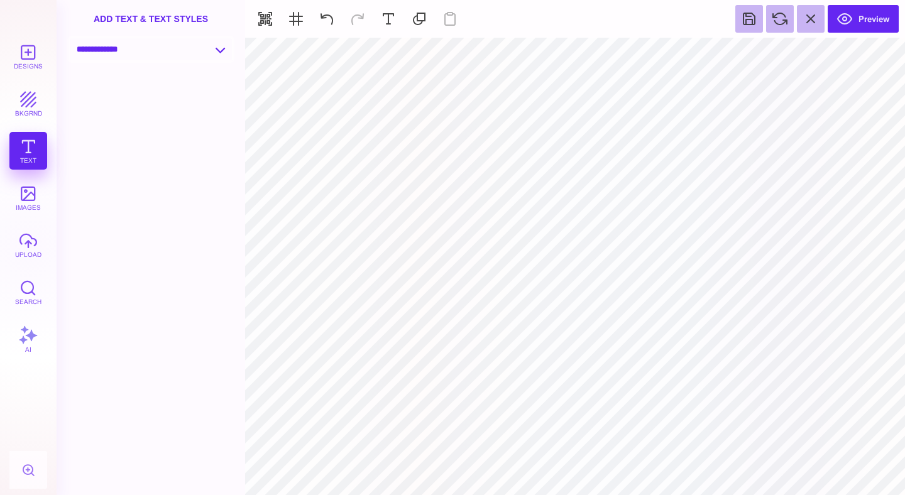
click at [139, 55] on select "**********" at bounding box center [151, 49] width 162 height 22
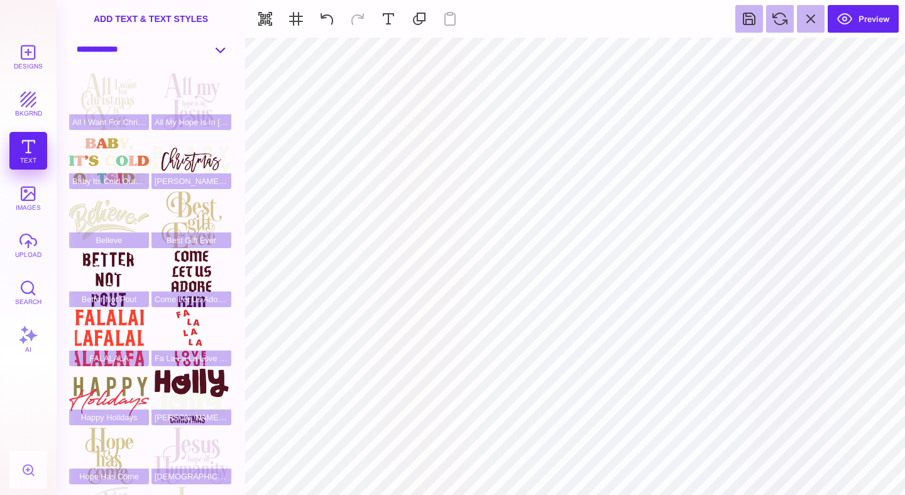
click at [70, 39] on select "**********" at bounding box center [151, 49] width 162 height 22
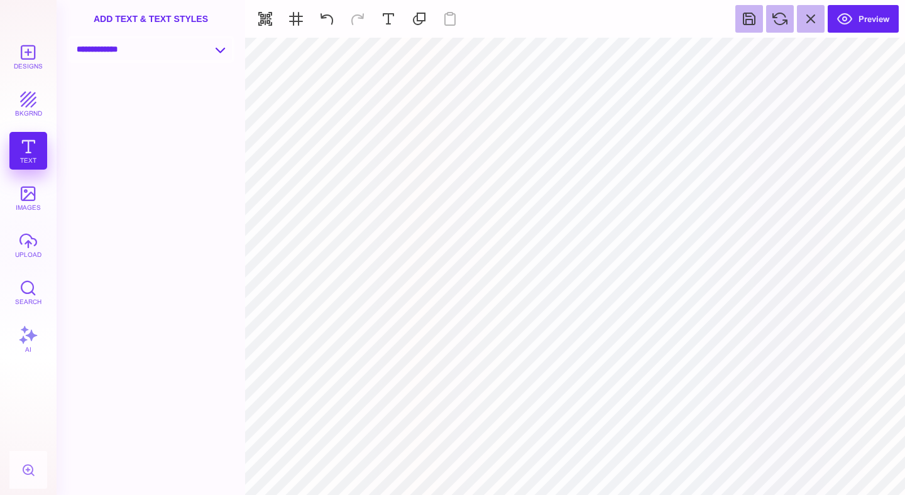
click at [145, 58] on select "**********" at bounding box center [151, 49] width 162 height 22
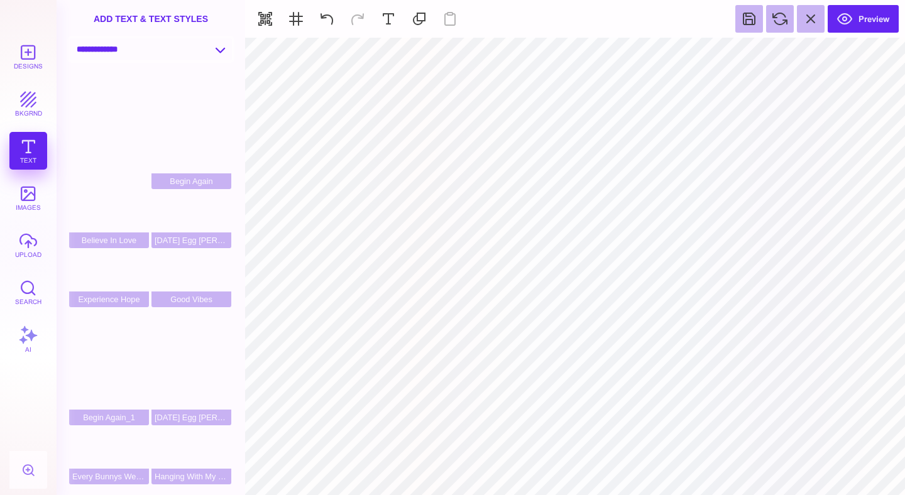
click at [70, 39] on select "**********" at bounding box center [151, 49] width 162 height 22
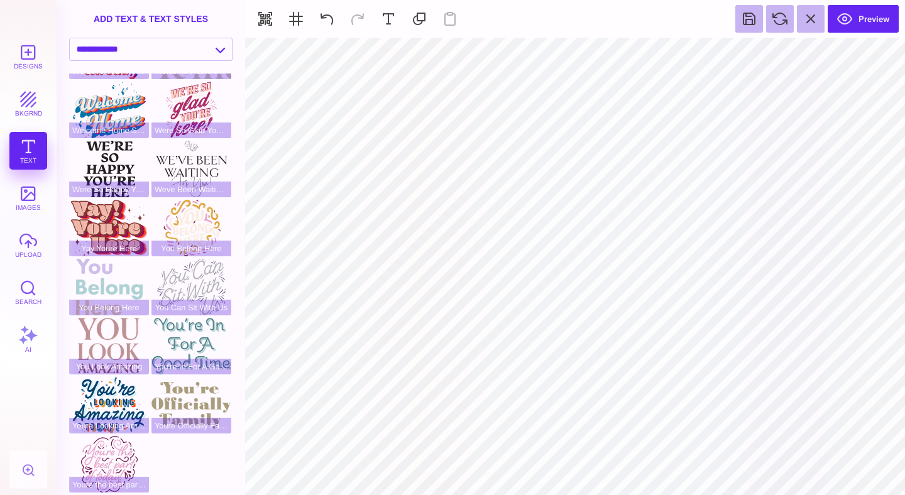
scroll to position [0, 0]
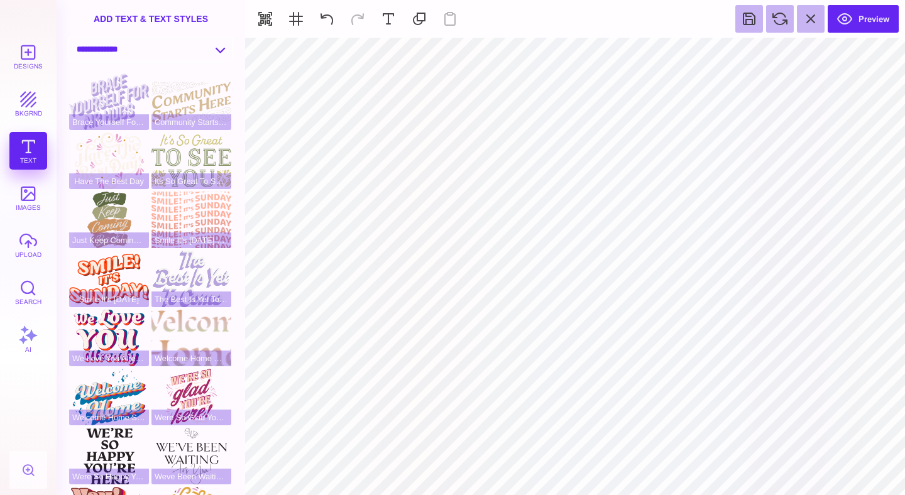
click at [159, 57] on select "**********" at bounding box center [151, 49] width 162 height 22
select select "**********"
click at [70, 39] on select "**********" at bounding box center [151, 49] width 162 height 22
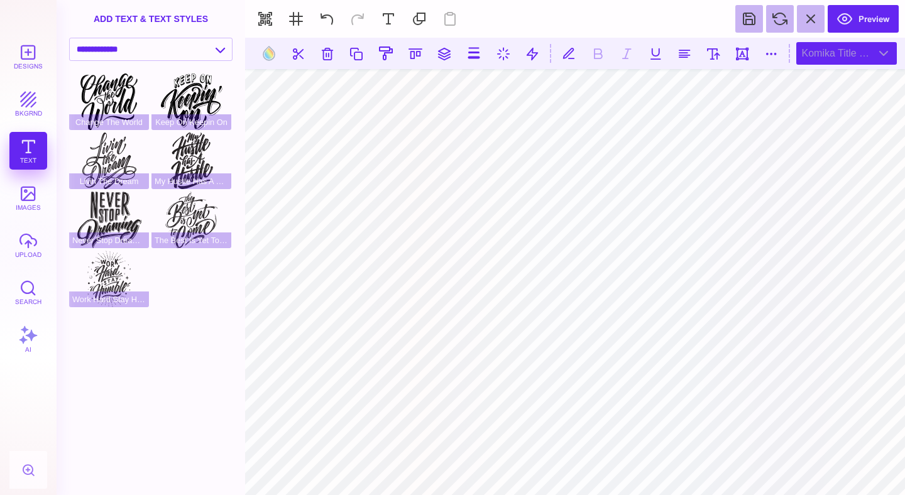
click at [829, 52] on div "Komika Title - Paint" at bounding box center [846, 53] width 101 height 23
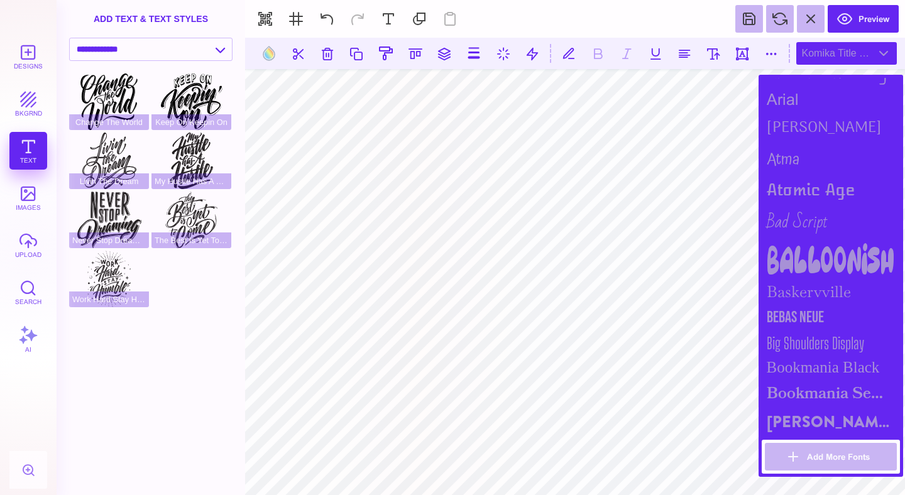
scroll to position [185, 0]
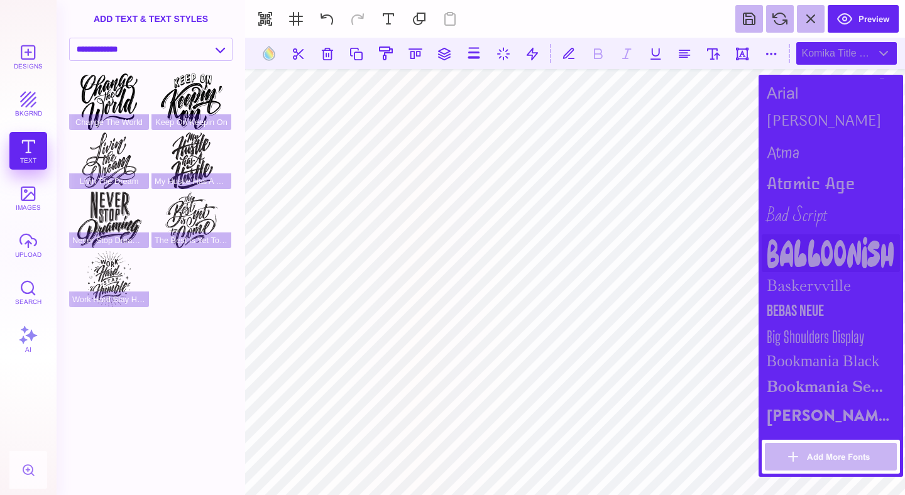
click at [831, 238] on div "Balloonish" at bounding box center [831, 253] width 138 height 38
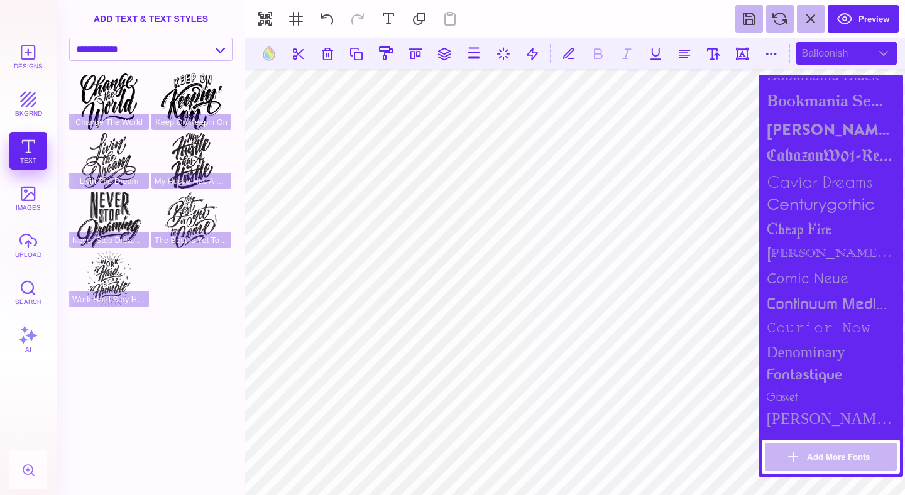
scroll to position [527, 0]
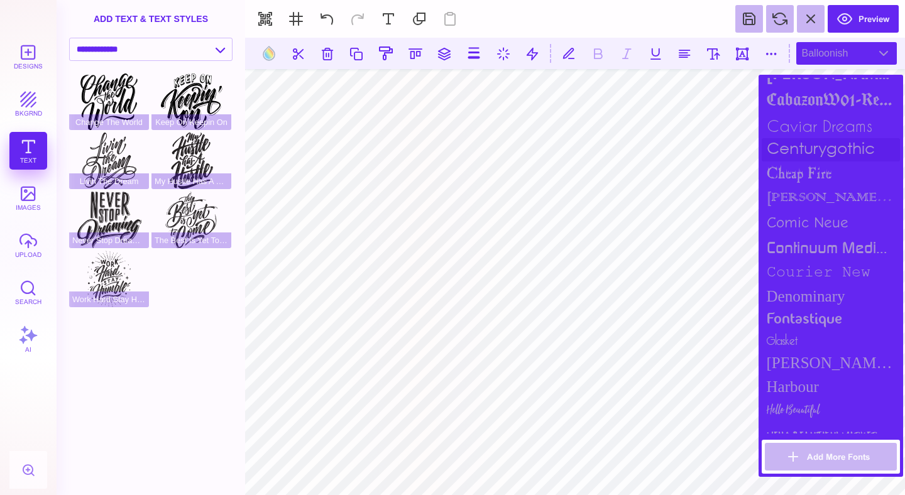
click at [829, 158] on div "centurygothic" at bounding box center [831, 149] width 138 height 23
click at [823, 168] on div "cheap fire" at bounding box center [831, 173] width 138 height 25
click at [812, 210] on div "Comic Neue" at bounding box center [831, 222] width 138 height 25
click at [809, 234] on div "continuum medium" at bounding box center [831, 247] width 138 height 26
click at [809, 263] on div "courier new" at bounding box center [831, 272] width 138 height 25
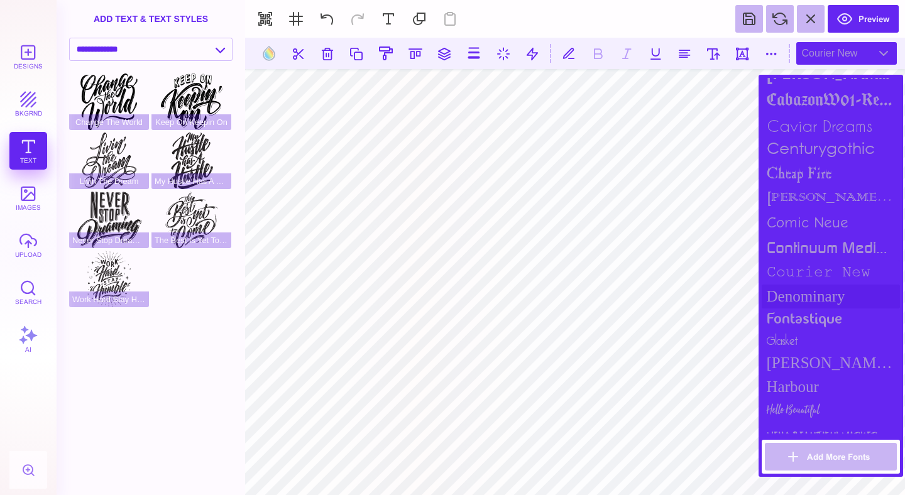
click at [808, 299] on div "Denominary" at bounding box center [831, 297] width 138 height 24
click at [807, 313] on div "fontastique" at bounding box center [831, 320] width 138 height 22
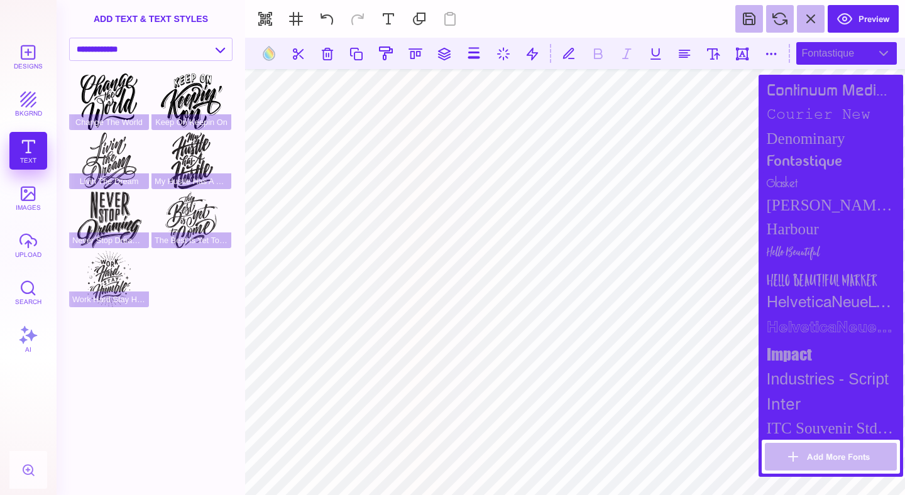
scroll to position [686, 0]
click at [796, 345] on div "impact" at bounding box center [831, 353] width 138 height 25
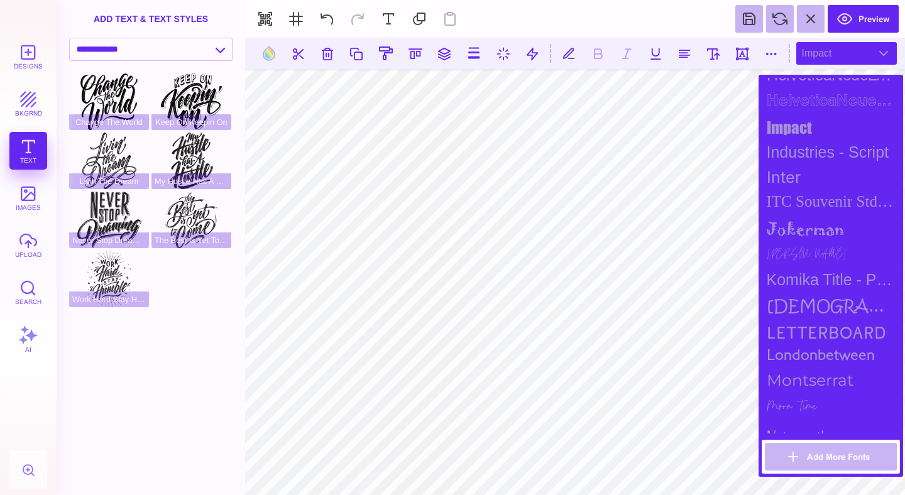
scroll to position [927, 0]
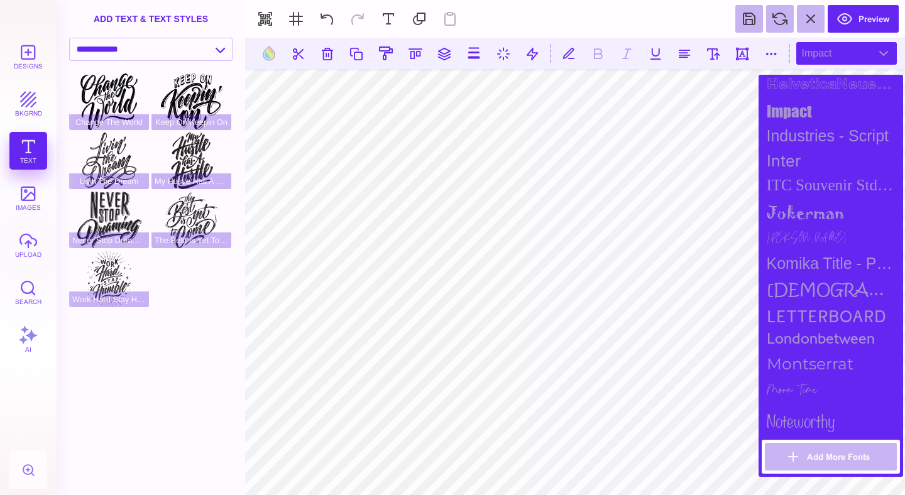
click at [815, 262] on div "Komika Title - Paint" at bounding box center [831, 263] width 138 height 25
click at [25, 139] on div "Designs bkgrnd Text images upload Search AI" at bounding box center [28, 266] width 57 height 457
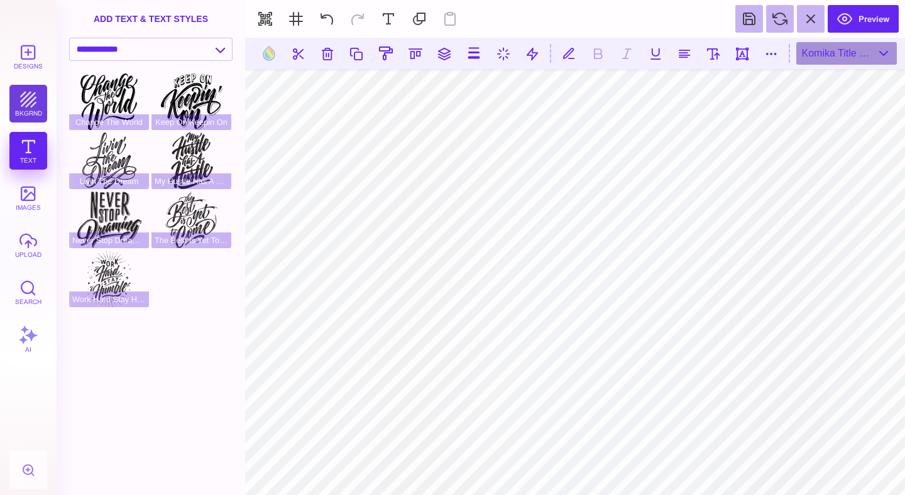
click at [30, 112] on button "bkgrnd" at bounding box center [28, 104] width 38 height 38
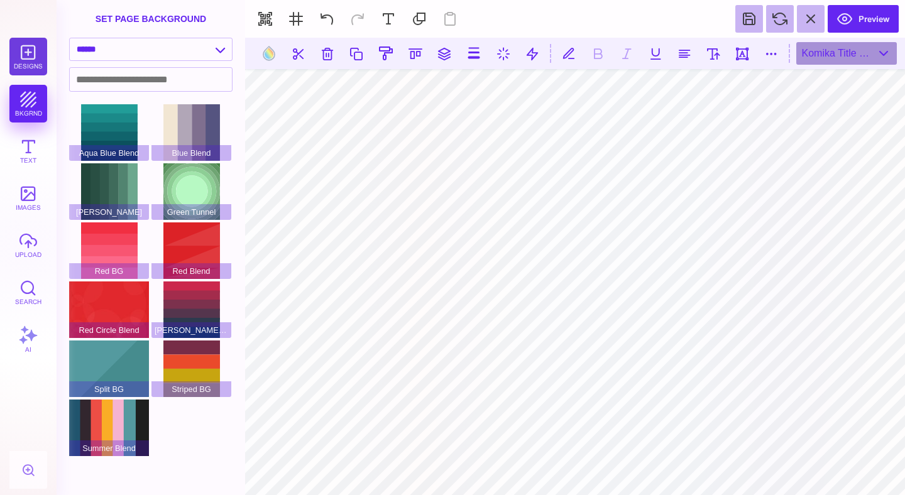
click at [30, 61] on button "Designs" at bounding box center [28, 57] width 38 height 38
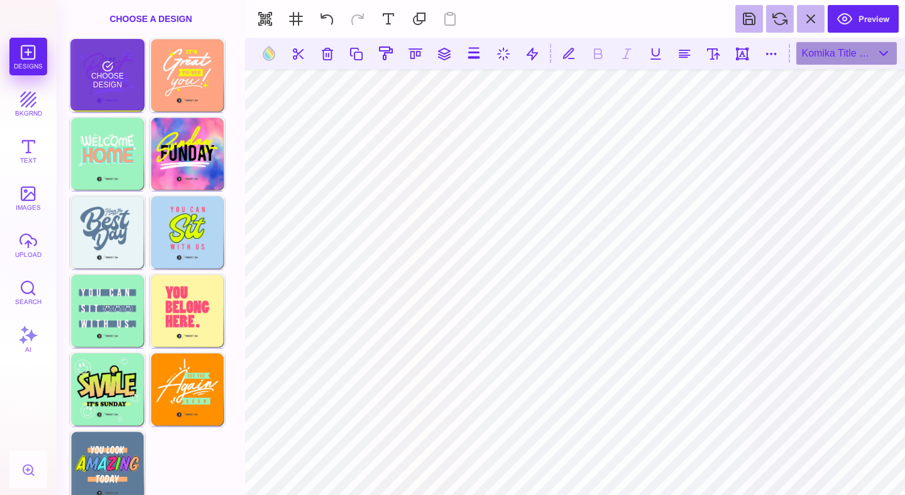
click at [116, 75] on div "Choose Design" at bounding box center [107, 75] width 74 height 72
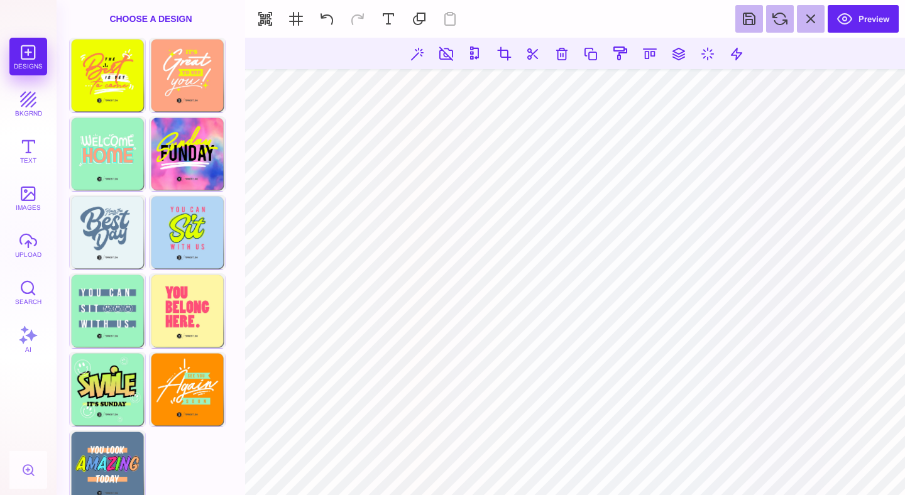
click at [574, 45] on section at bounding box center [575, 53] width 660 height 31
click at [566, 48] on button at bounding box center [561, 53] width 23 height 23
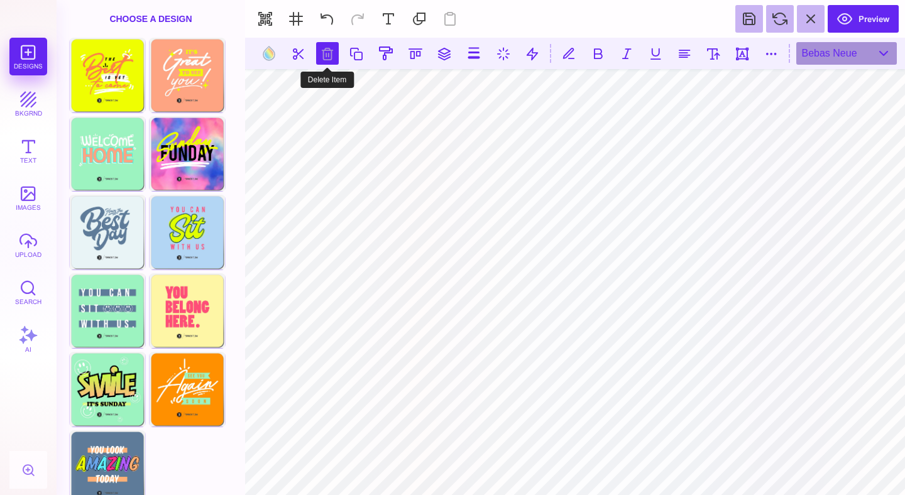
click at [326, 55] on button at bounding box center [327, 53] width 23 height 23
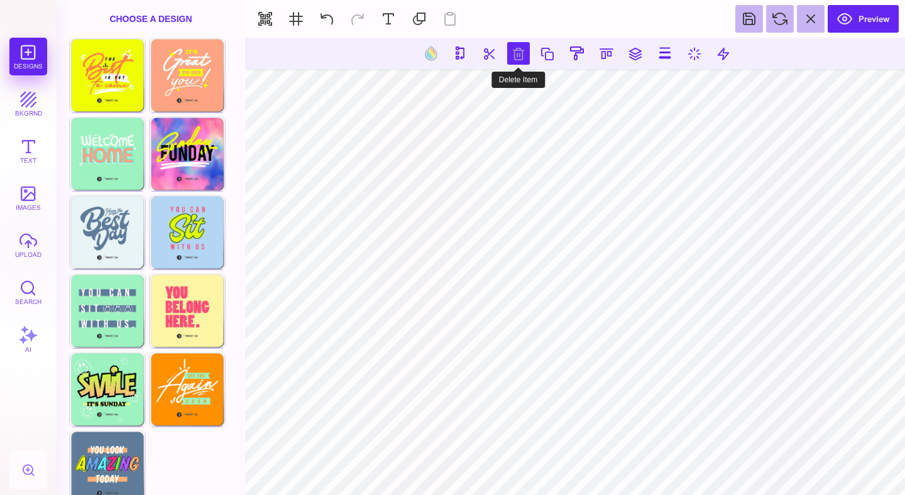
click at [513, 46] on button at bounding box center [518, 53] width 23 height 23
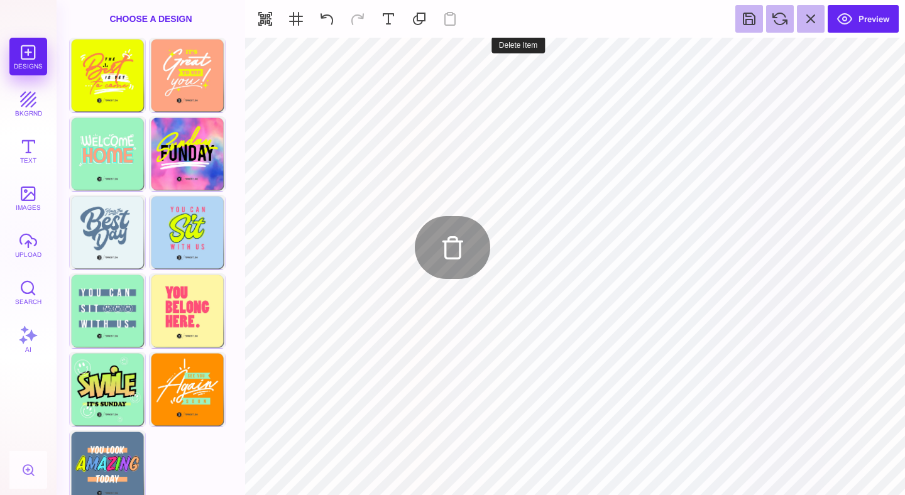
type input "#EDFF00"
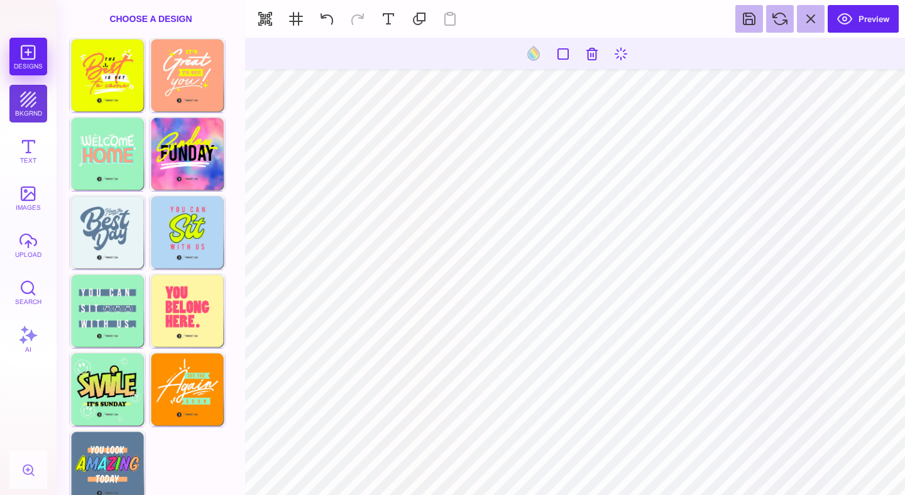
click at [34, 107] on button "bkgrnd" at bounding box center [28, 104] width 38 height 38
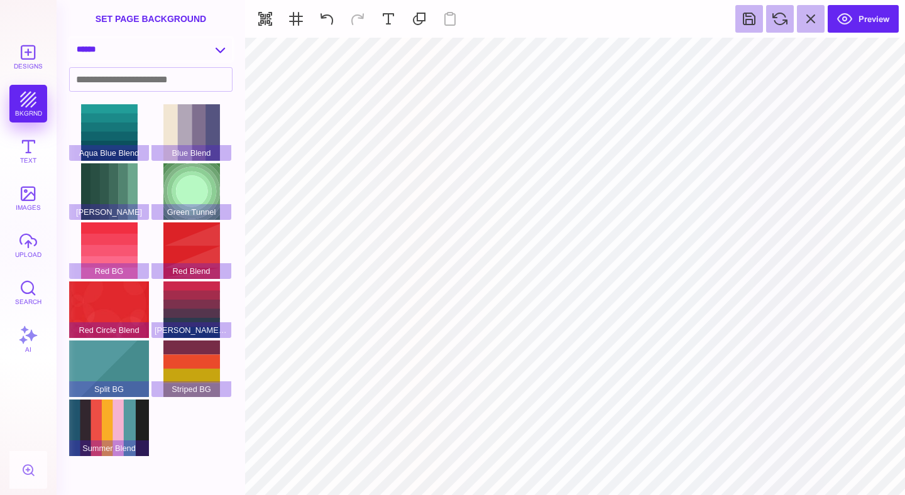
click at [136, 54] on select "**********" at bounding box center [151, 49] width 162 height 22
click at [70, 39] on select "**********" at bounding box center [151, 49] width 162 height 22
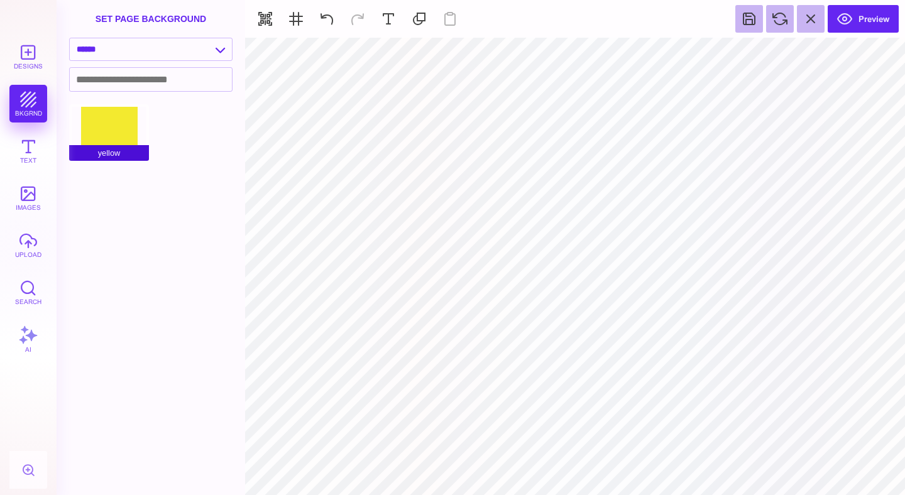
click at [121, 138] on div "yellow" at bounding box center [109, 132] width 80 height 57
click at [119, 133] on div "yellow" at bounding box center [109, 132] width 80 height 57
click at [138, 57] on select "**********" at bounding box center [151, 49] width 162 height 22
select select "**********"
click at [70, 39] on select "**********" at bounding box center [151, 49] width 162 height 22
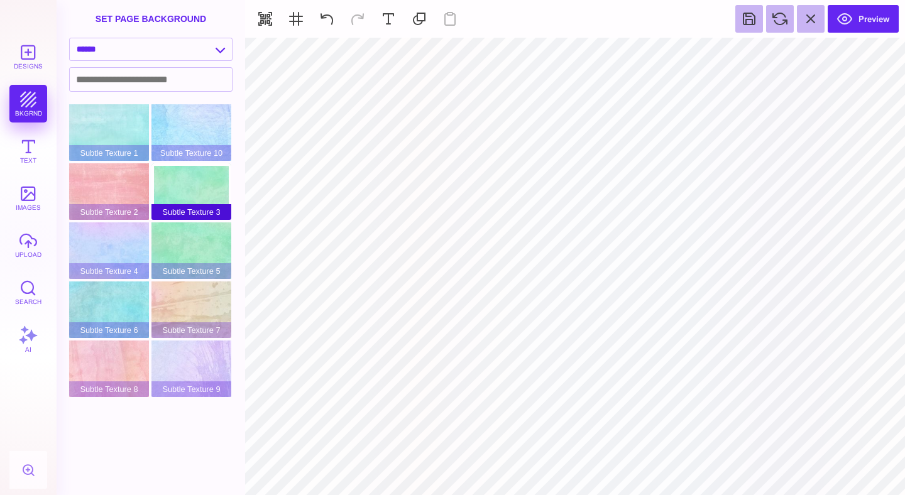
click at [180, 177] on div "Subtle Texture 3" at bounding box center [191, 191] width 80 height 57
type input "#FFFFFF"
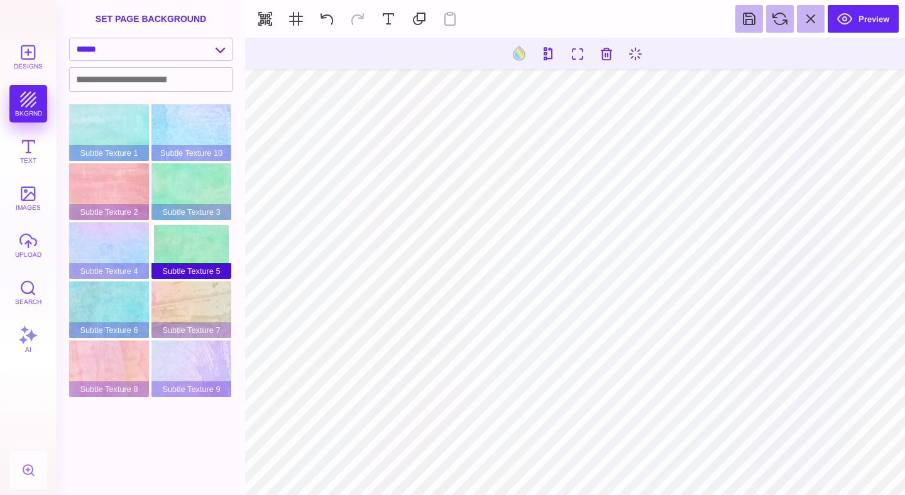
click at [188, 256] on div "Subtle Texture 5" at bounding box center [191, 250] width 80 height 57
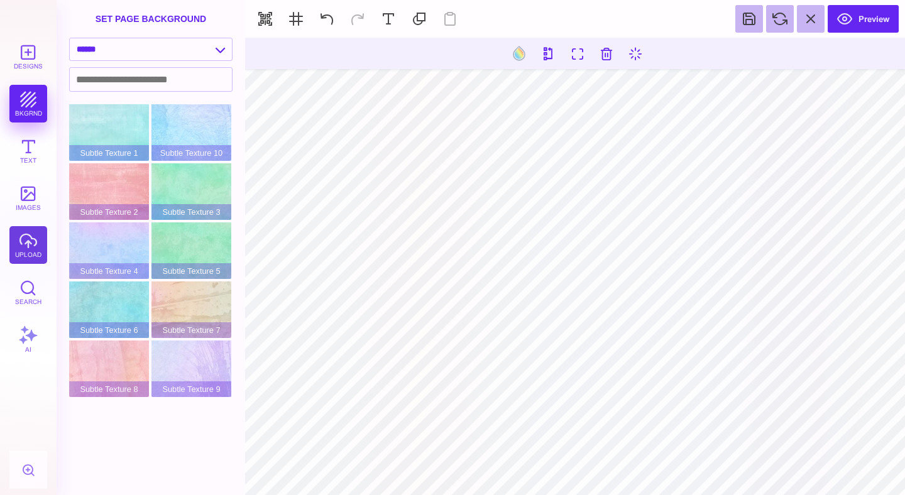
click at [28, 251] on button "upload" at bounding box center [28, 245] width 38 height 38
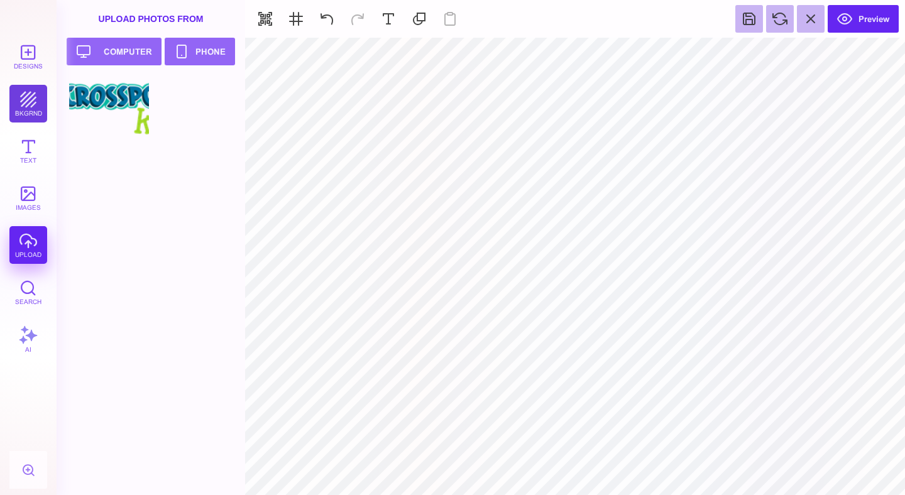
click at [30, 104] on button "bkgrnd" at bounding box center [28, 104] width 38 height 38
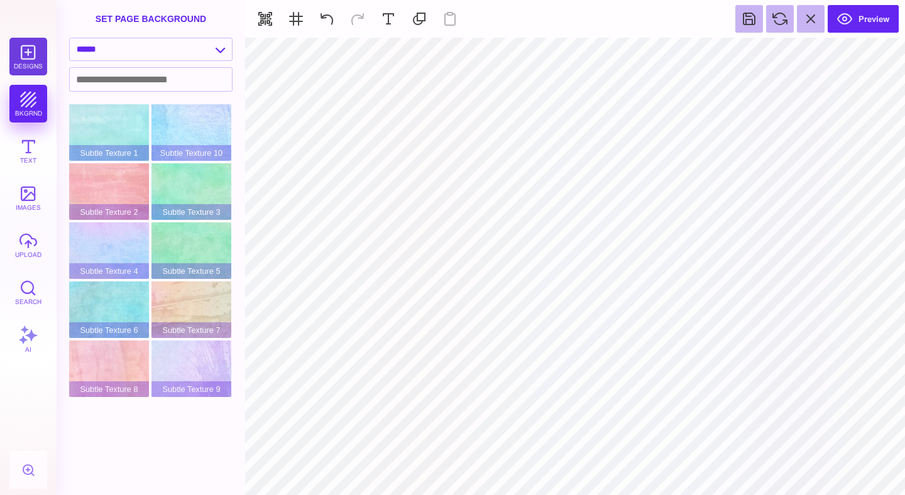
click at [30, 64] on button "Designs" at bounding box center [28, 57] width 38 height 38
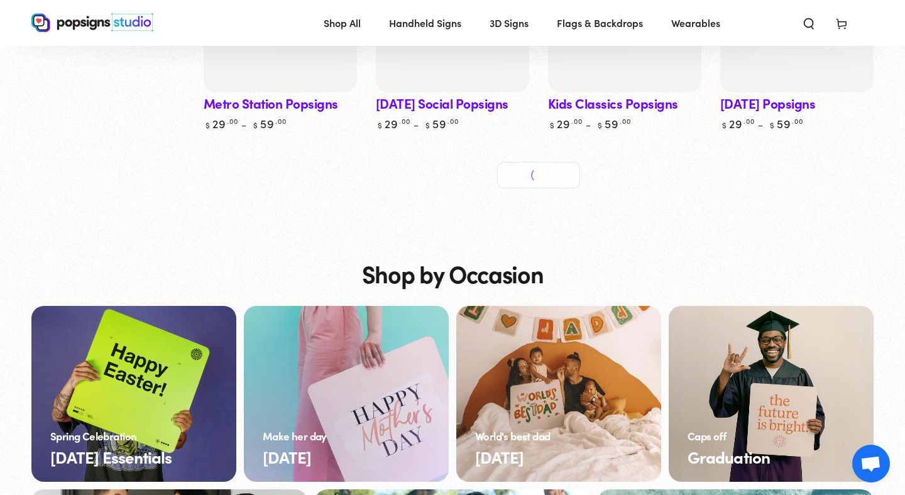
scroll to position [715, 0]
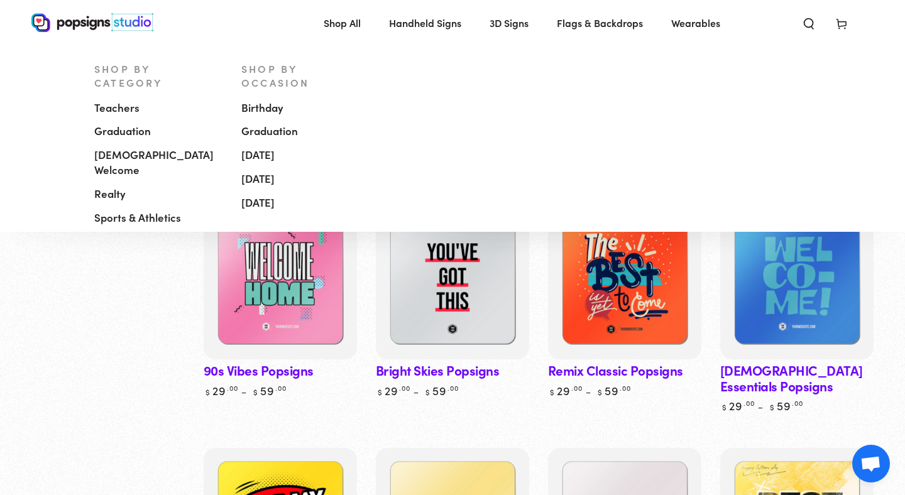
click at [425, 21] on span "Handheld Signs" at bounding box center [425, 23] width 72 height 18
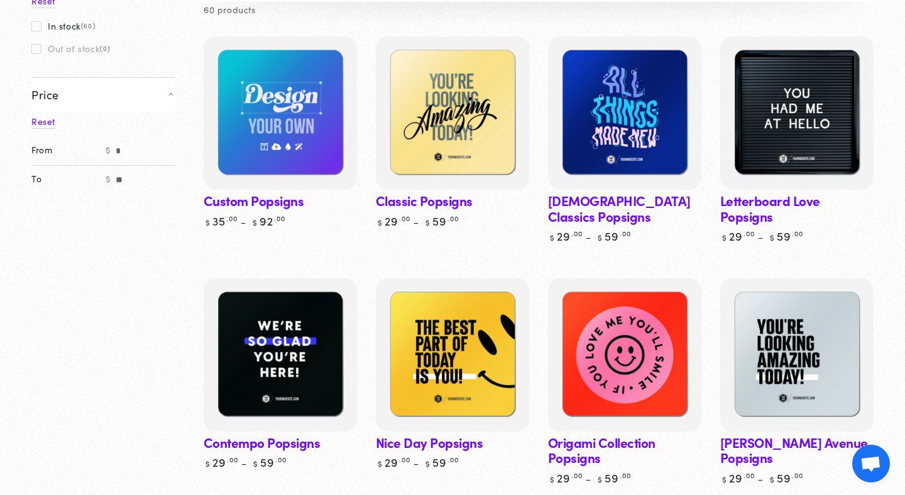
scroll to position [113, 0]
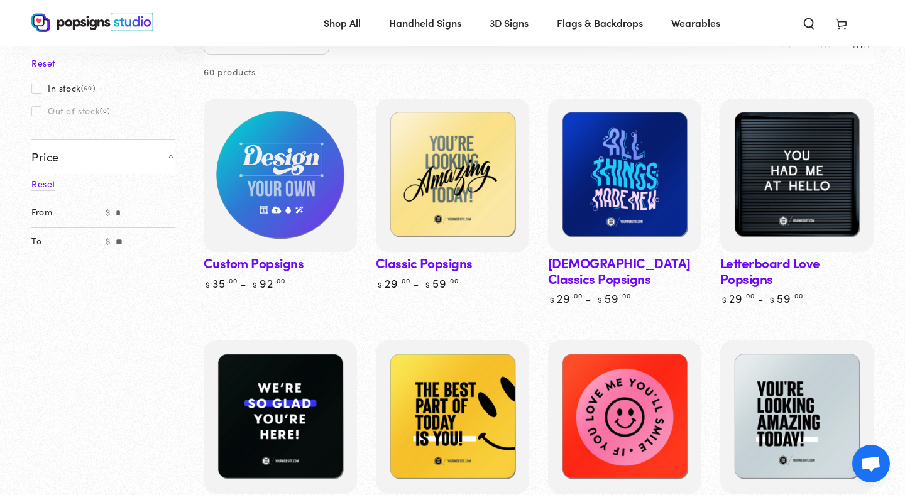
click at [287, 200] on img at bounding box center [280, 176] width 158 height 158
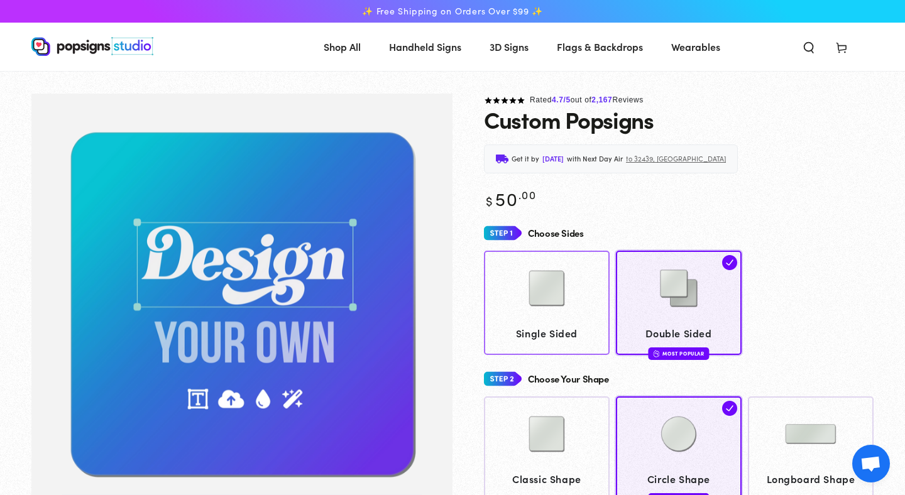
click at [553, 332] on link "Single Sided" at bounding box center [547, 303] width 126 height 104
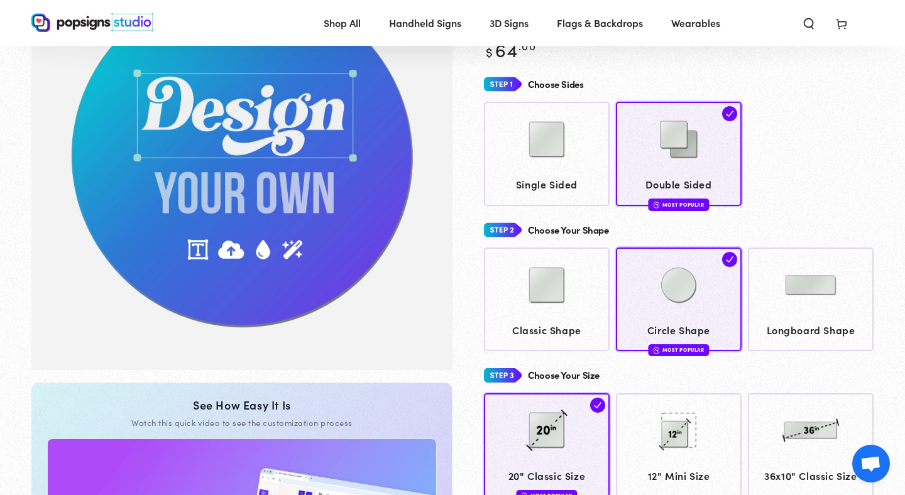
scroll to position [173, 0]
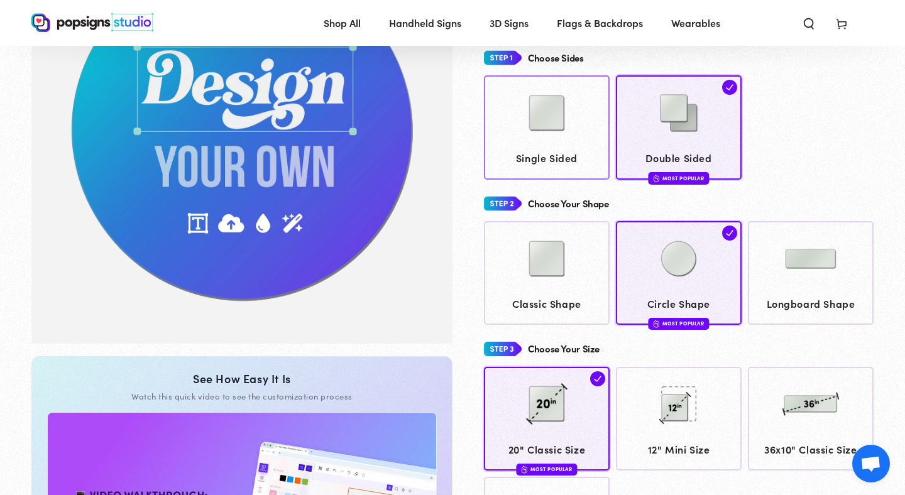
click at [560, 126] on img at bounding box center [546, 113] width 63 height 63
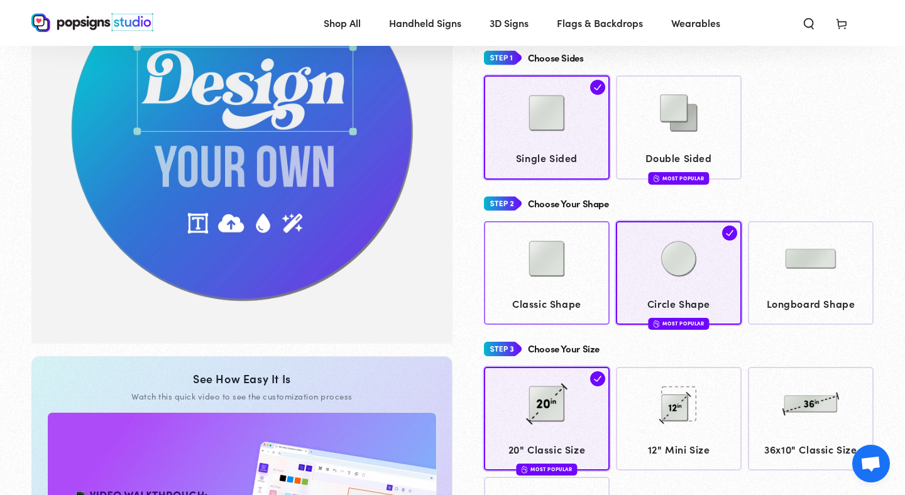
click at [551, 285] on img at bounding box center [546, 258] width 63 height 63
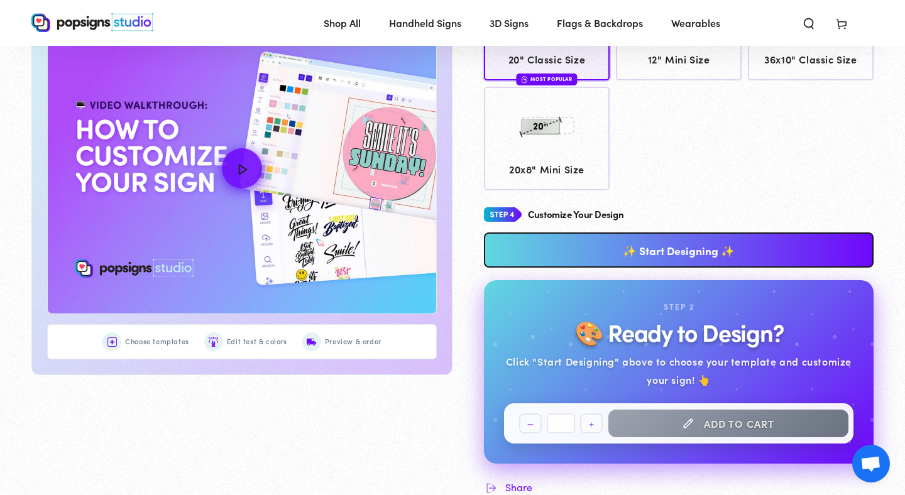
scroll to position [633, 0]
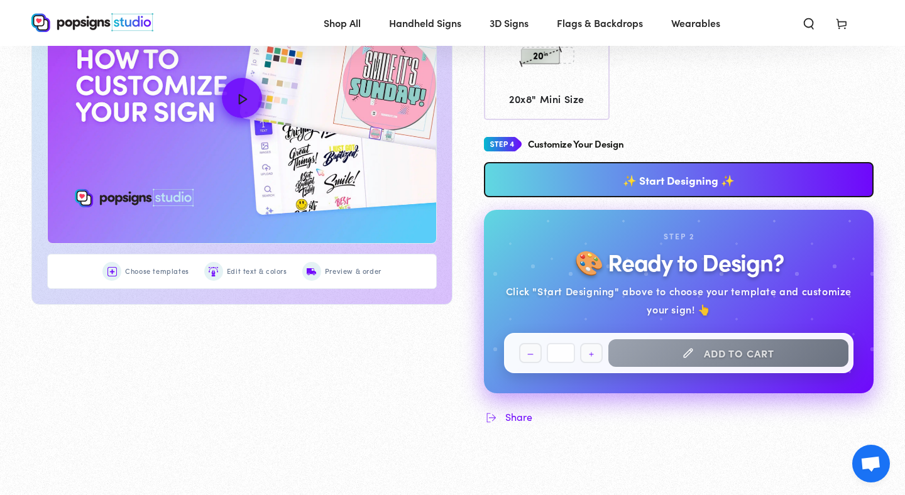
click at [685, 184] on link "✨ Start Designing ✨" at bounding box center [679, 179] width 390 height 35
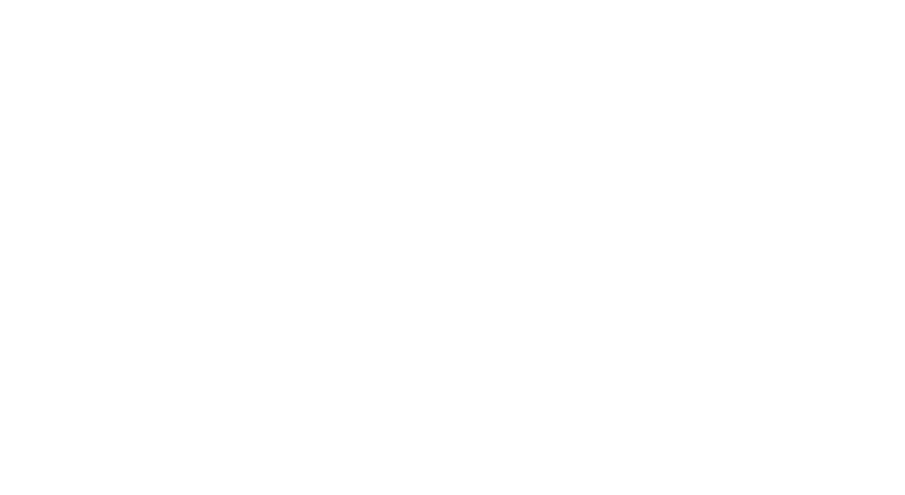
scroll to position [0, 0]
type textarea "An ancient tree with a door leading to a magical world"
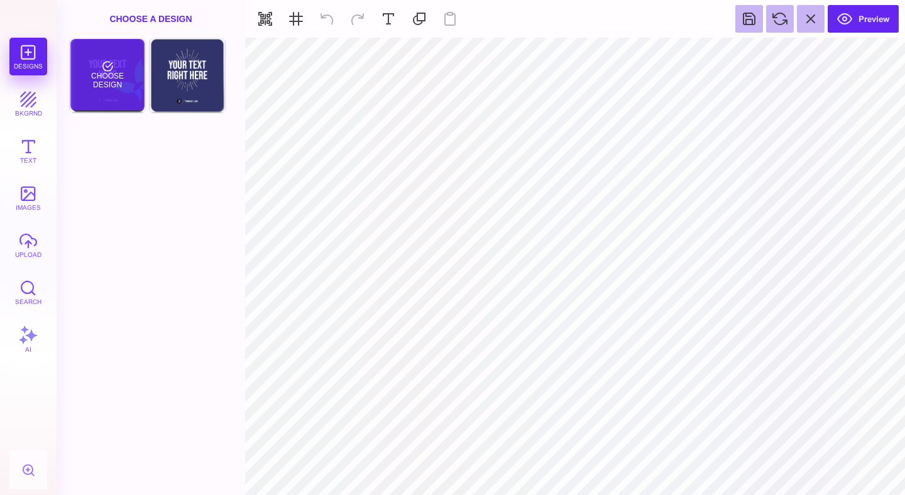
click at [121, 81] on div "Choose Design" at bounding box center [107, 75] width 74 height 72
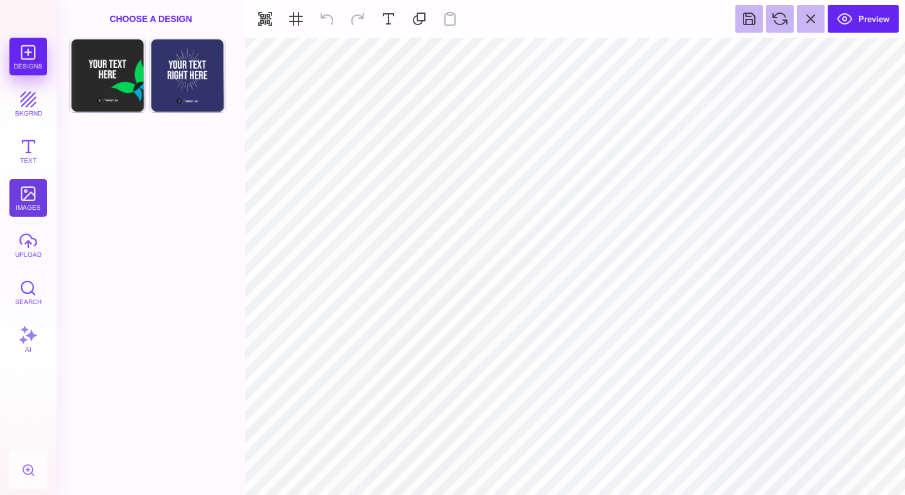
click at [36, 200] on button "images" at bounding box center [28, 198] width 38 height 38
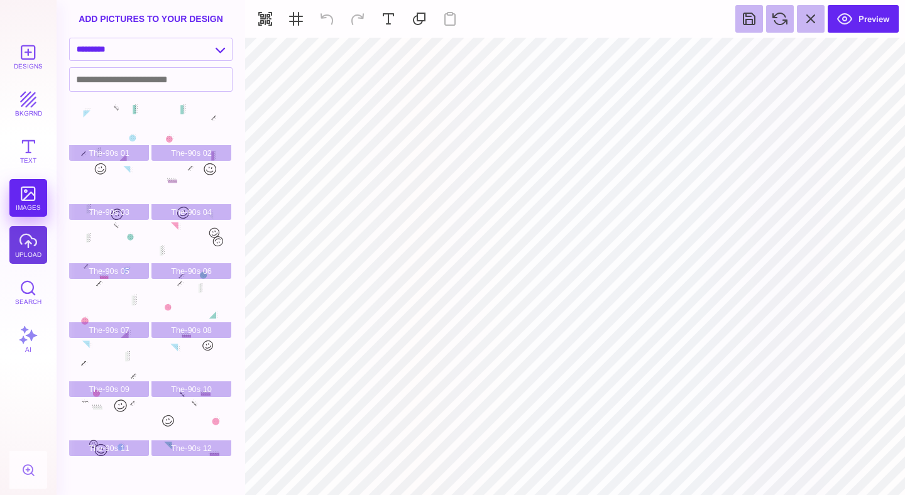
click at [37, 245] on button "upload" at bounding box center [28, 245] width 38 height 38
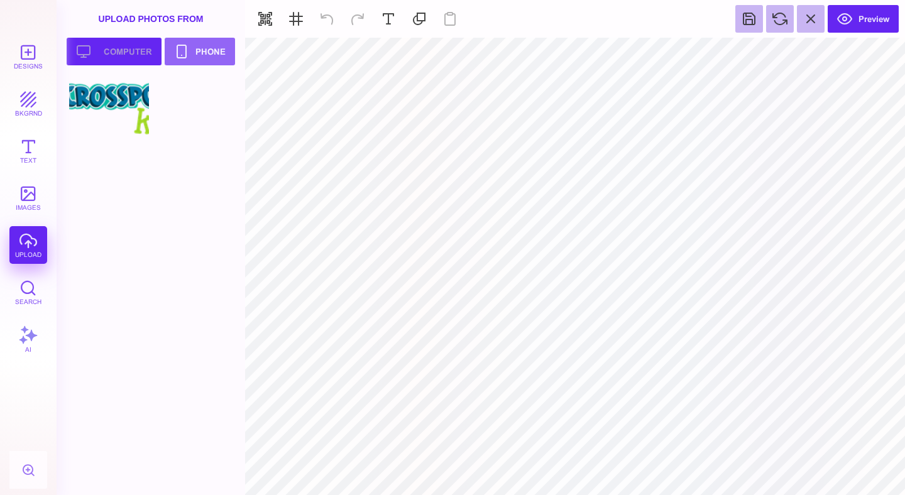
click at [131, 50] on button "Upload your artwork Computer" at bounding box center [114, 52] width 95 height 28
click at [196, 115] on div at bounding box center [191, 106] width 80 height 57
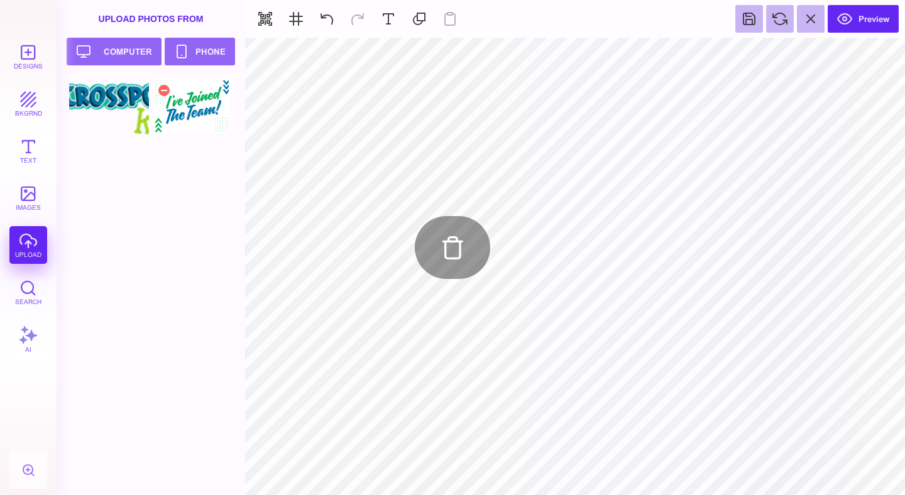
type input "#29292A"
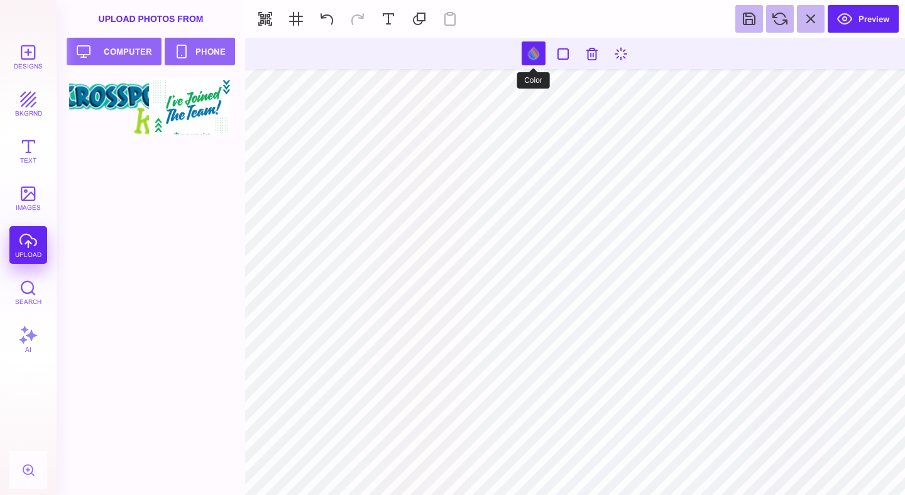
click at [533, 53] on button at bounding box center [534, 53] width 24 height 24
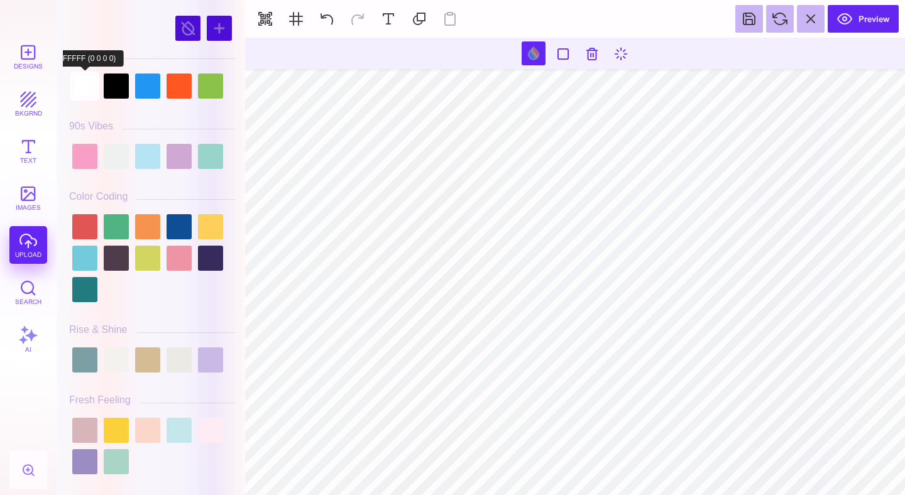
click at [76, 92] on div at bounding box center [84, 86] width 25 height 25
type input "#FFFFFF"
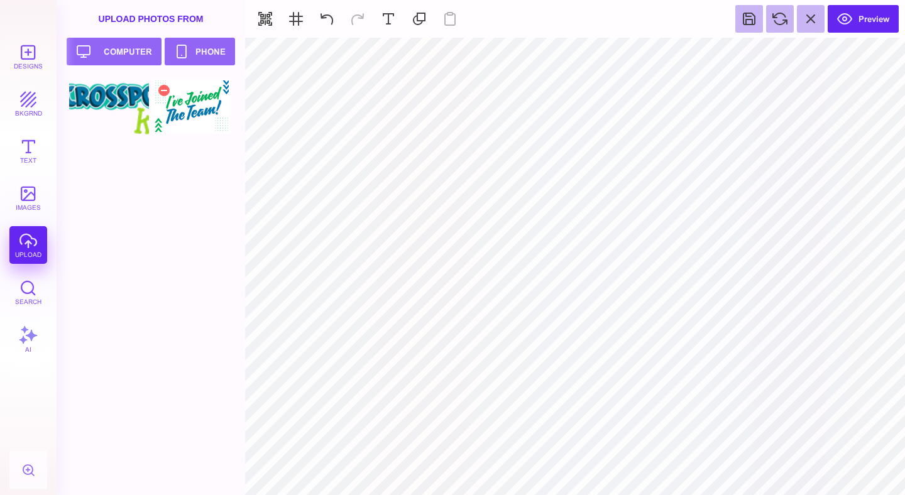
click at [202, 114] on div at bounding box center [191, 106] width 80 height 57
type input "#000000"
click at [872, 23] on button "Preview" at bounding box center [863, 19] width 71 height 28
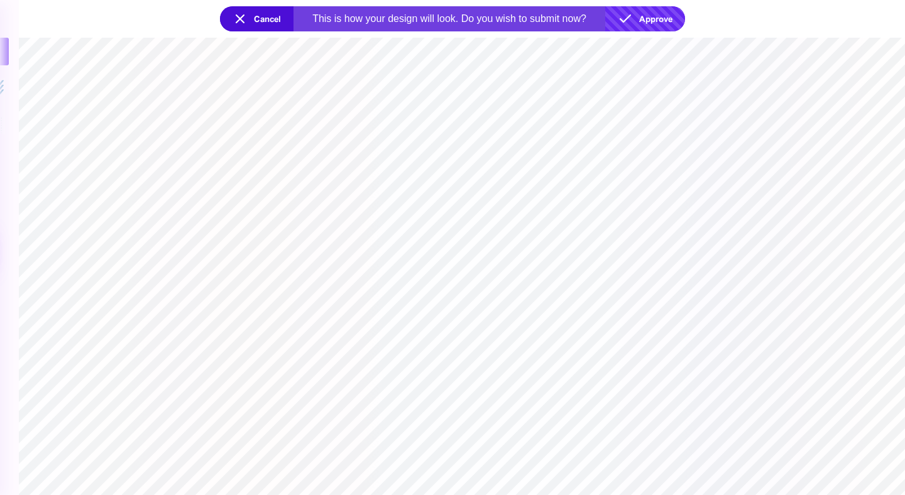
click at [653, 25] on button "Approve" at bounding box center [645, 18] width 80 height 25
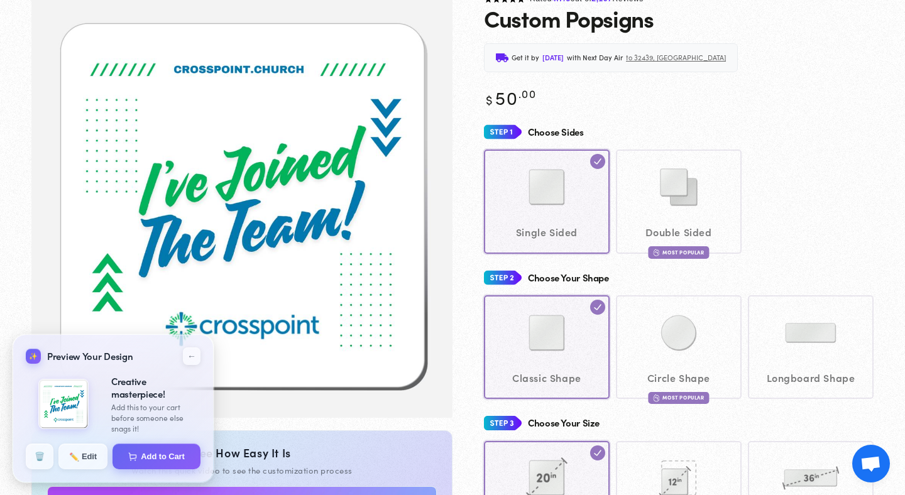
scroll to position [102, 0]
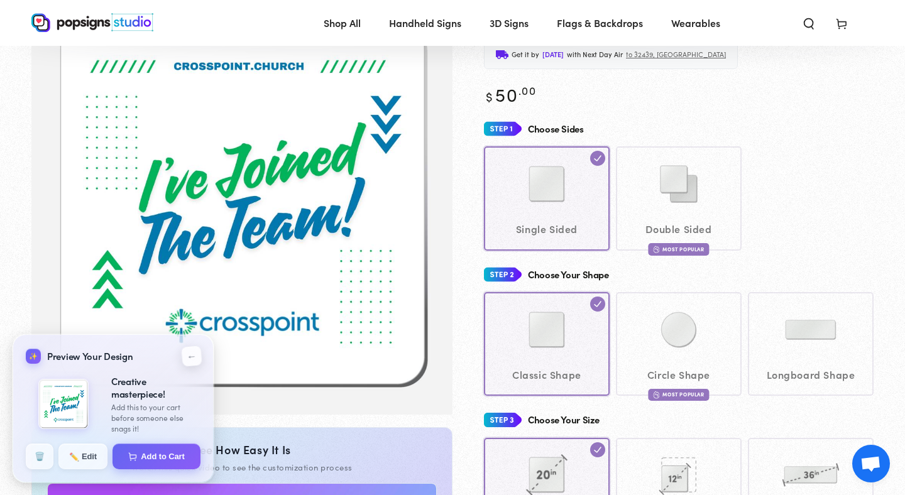
click at [199, 357] on button "←" at bounding box center [191, 356] width 21 height 21
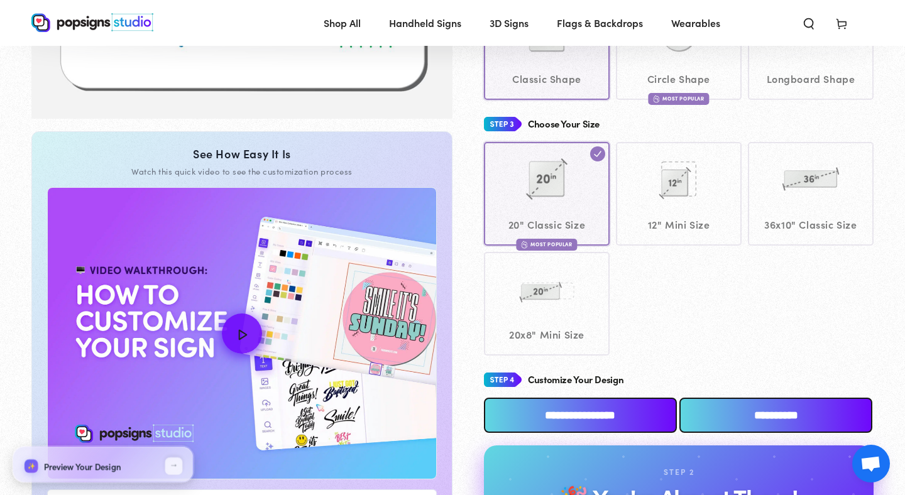
scroll to position [384, 0]
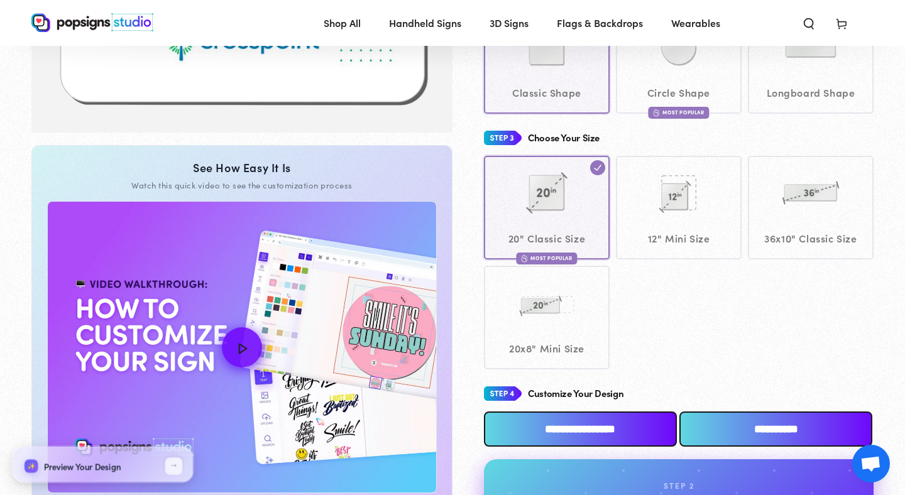
click at [170, 462] on button "←" at bounding box center [174, 466] width 18 height 18
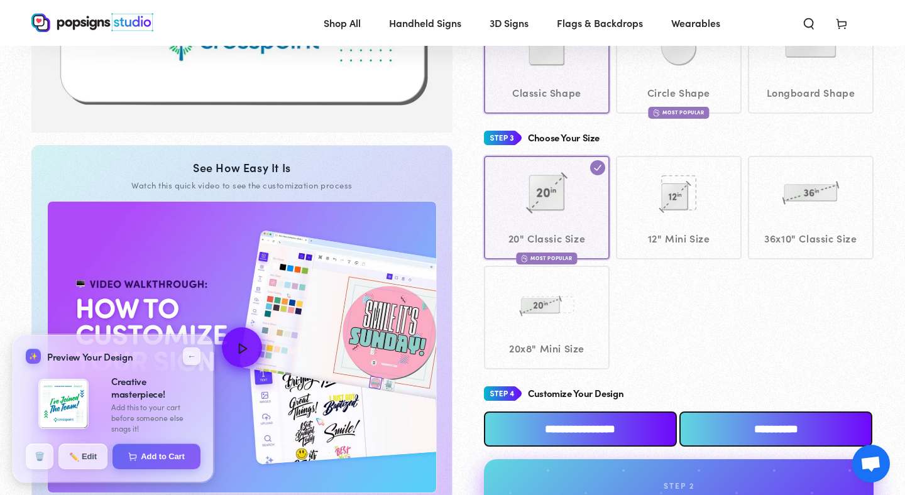
click at [73, 391] on img at bounding box center [63, 404] width 50 height 50
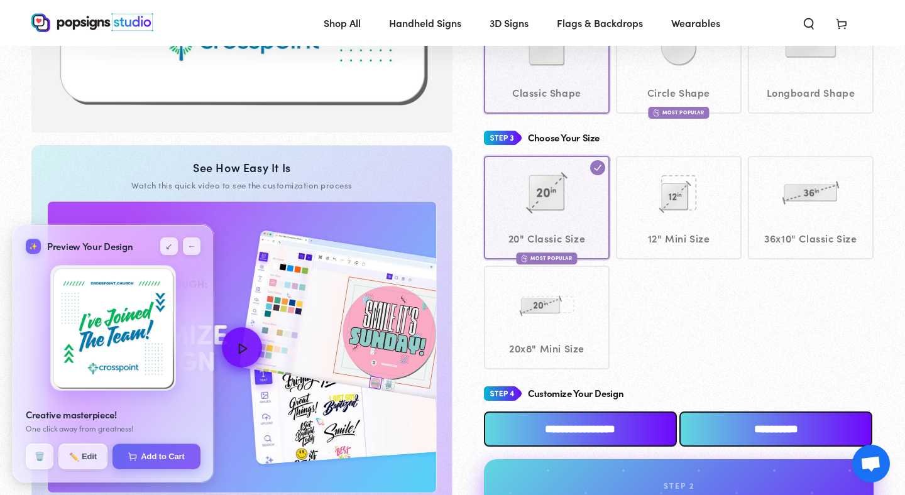
click at [118, 322] on img at bounding box center [113, 328] width 126 height 126
click at [80, 450] on button "✏️ Edit" at bounding box center [83, 456] width 50 height 26
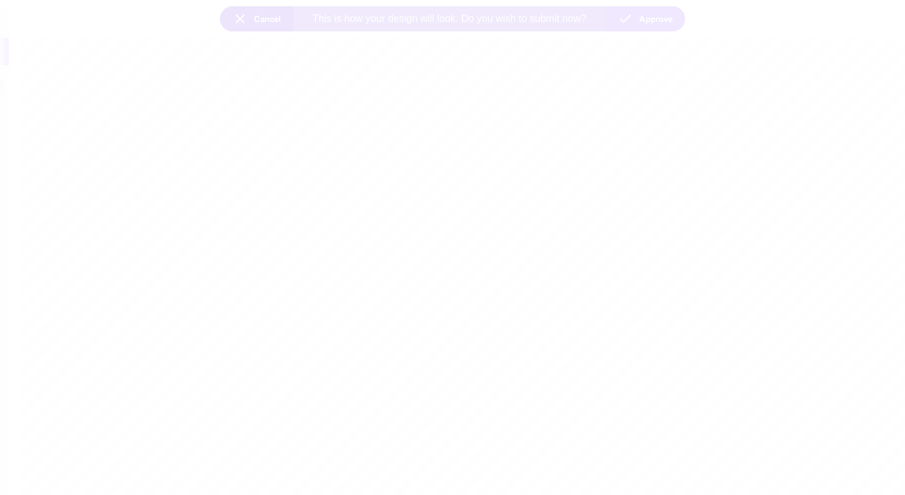
scroll to position [0, 0]
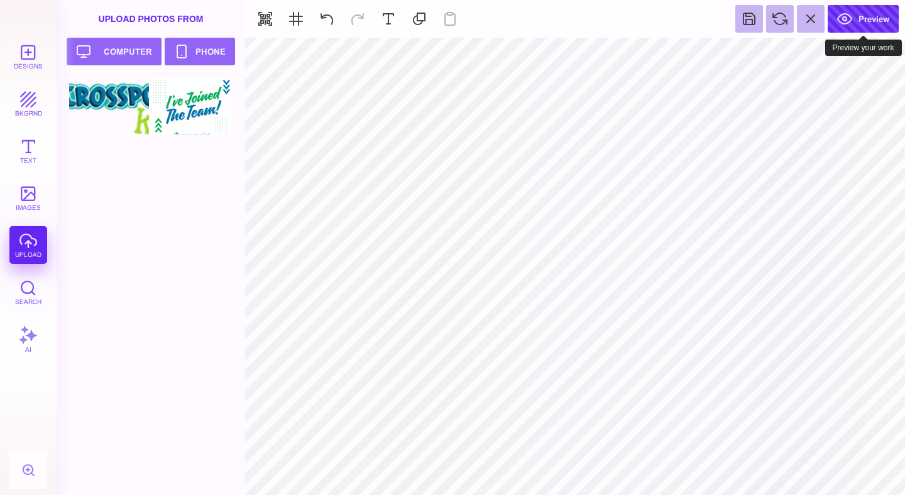
click at [858, 11] on button "Preview" at bounding box center [863, 19] width 71 height 28
